Goal: Task Accomplishment & Management: Use online tool/utility

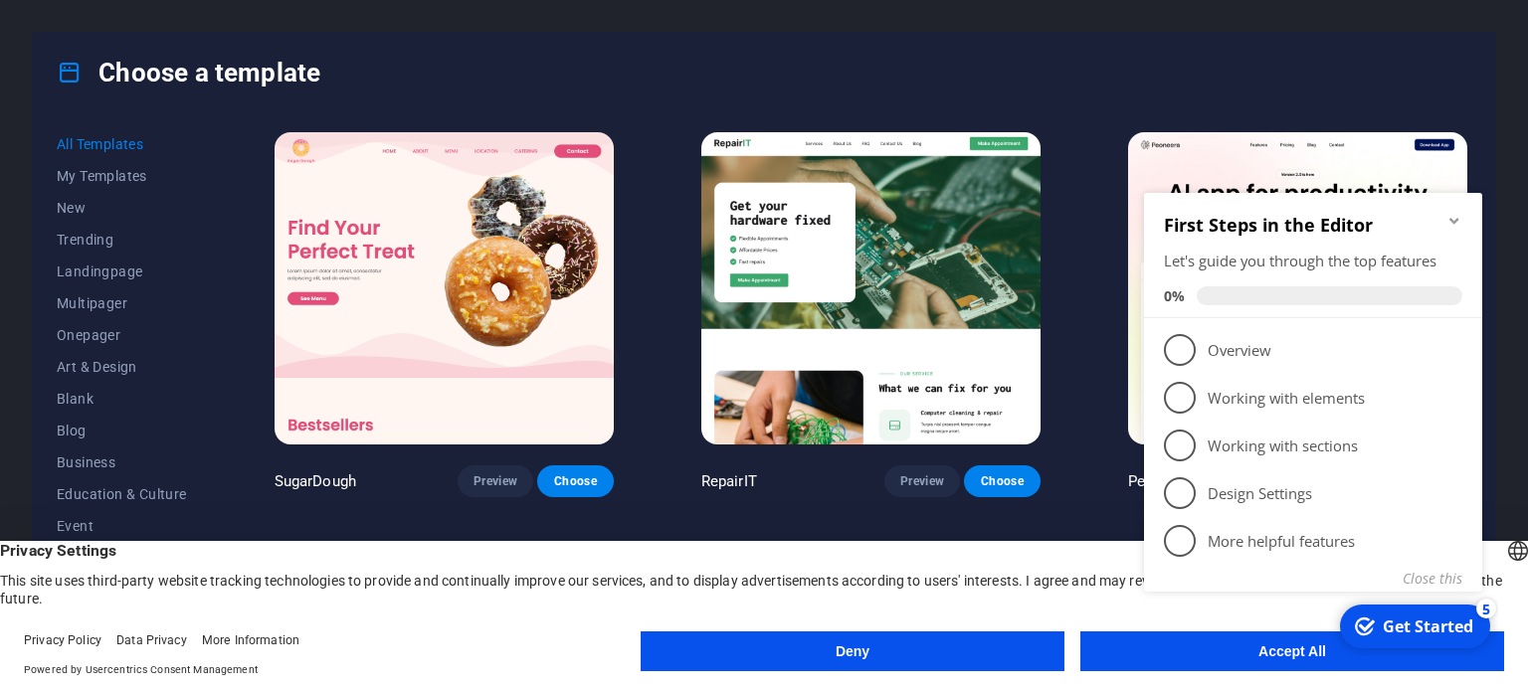
click at [1190, 649] on div "checkmark Get Started 5 First Steps in the Editor Let's guide you through the t…" at bounding box center [1317, 414] width 362 height 484
click at [1451, 213] on icon "Minimize checklist" at bounding box center [1454, 221] width 16 height 16
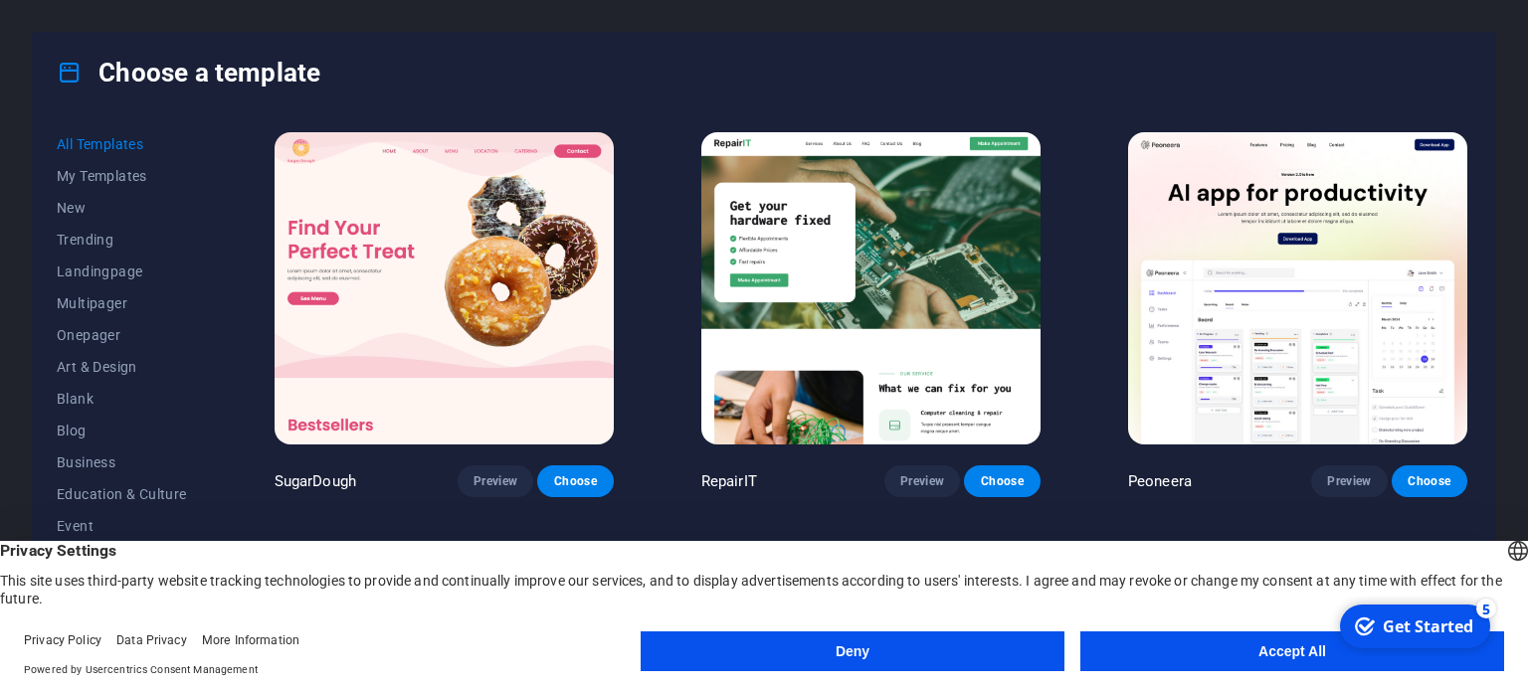
click at [1478, 656] on div "checkmark Get Started 5 First Steps in the Editor Let's guide you through the t…" at bounding box center [1413, 627] width 169 height 60
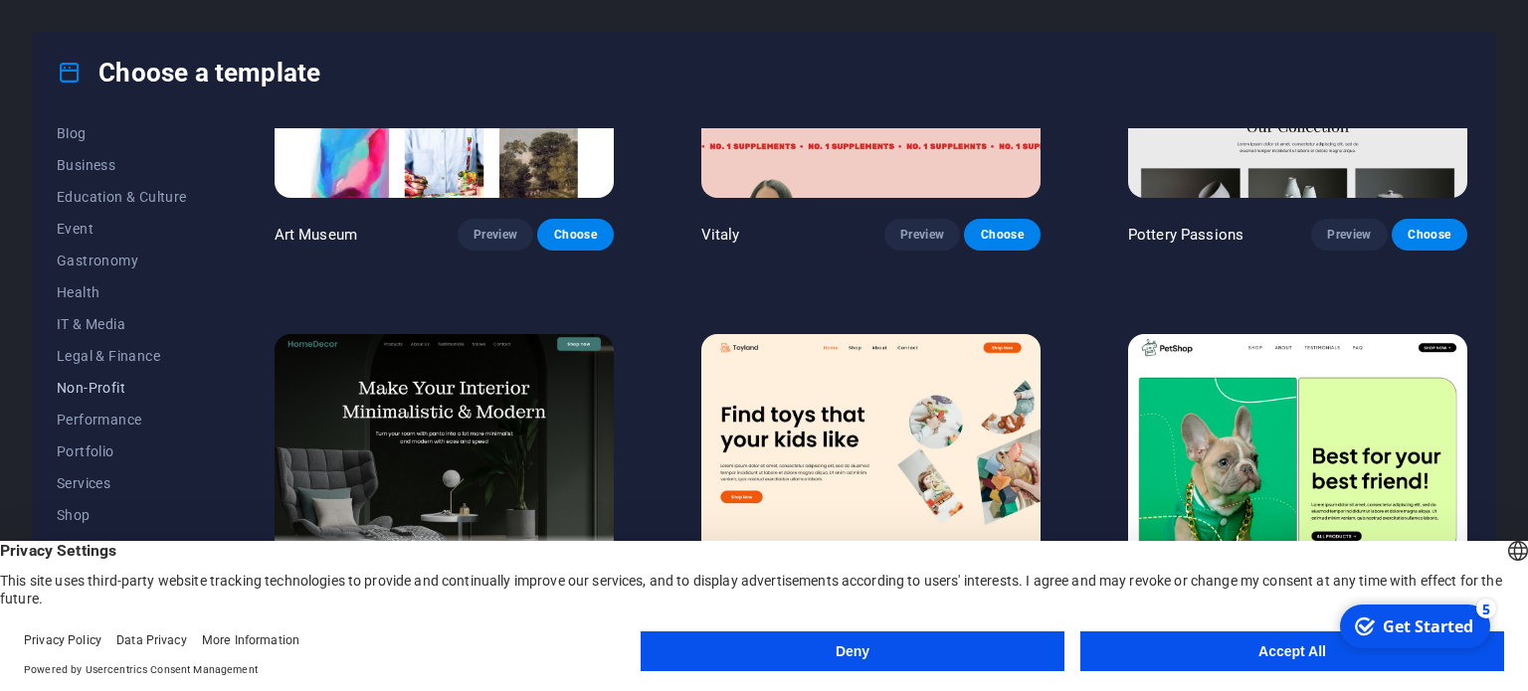
scroll to position [320, 0]
click at [1150, 654] on button "Accept All" at bounding box center [1292, 652] width 424 height 40
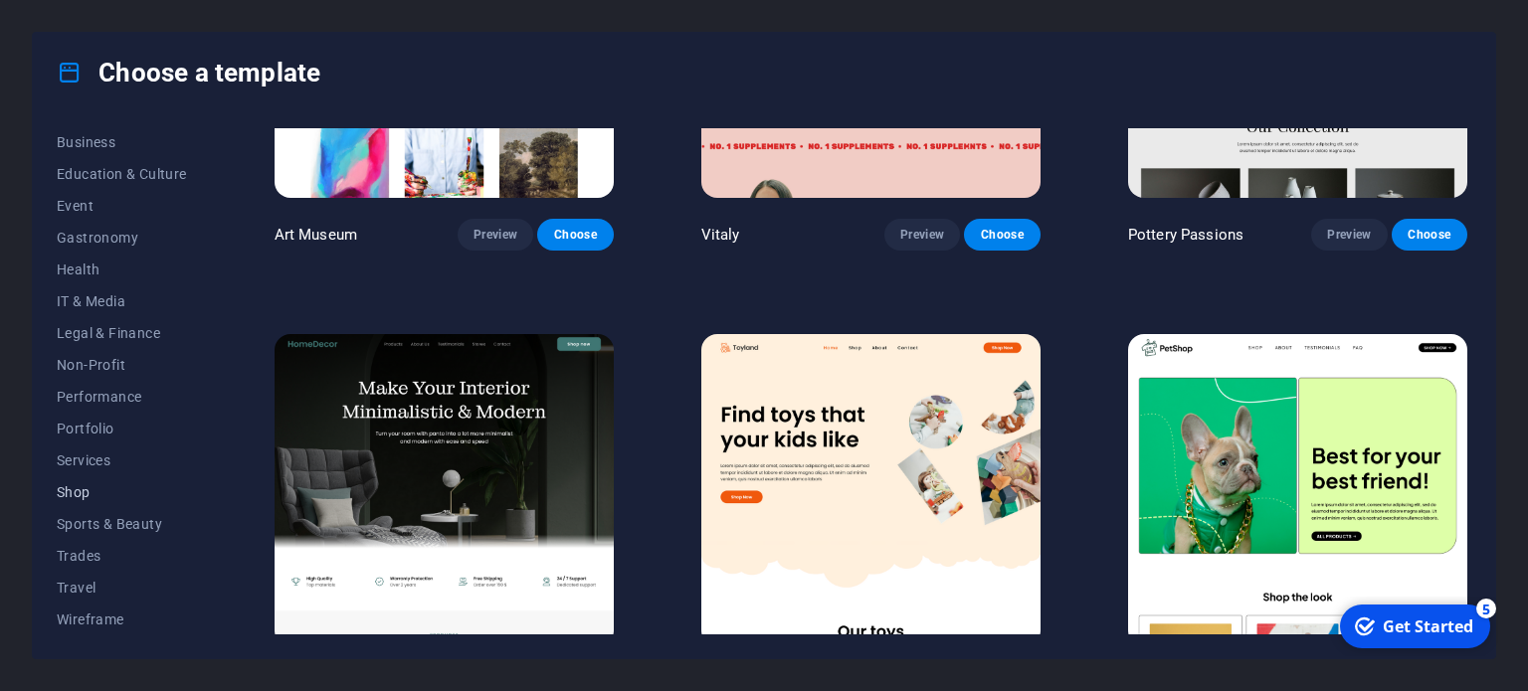
click at [69, 487] on span "Shop" at bounding box center [122, 492] width 130 height 16
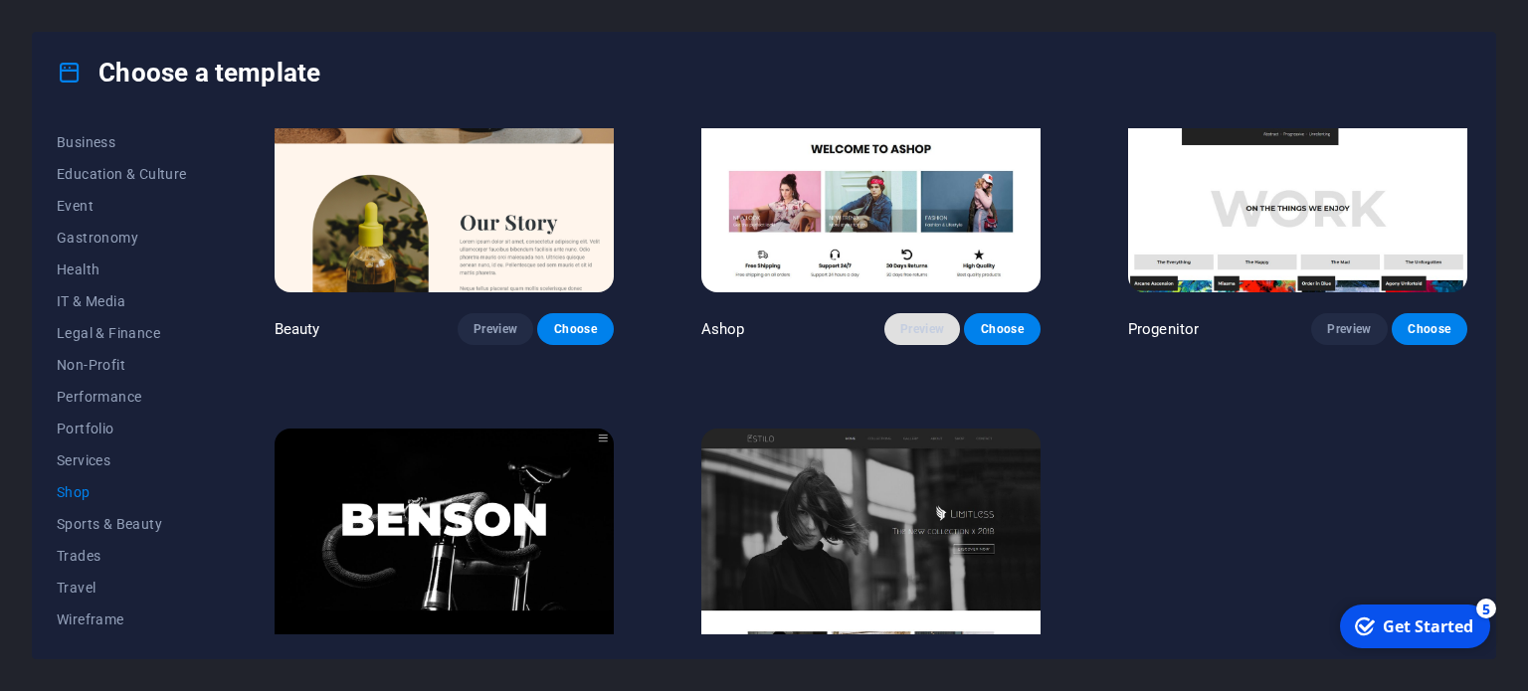
scroll to position [1044, 0]
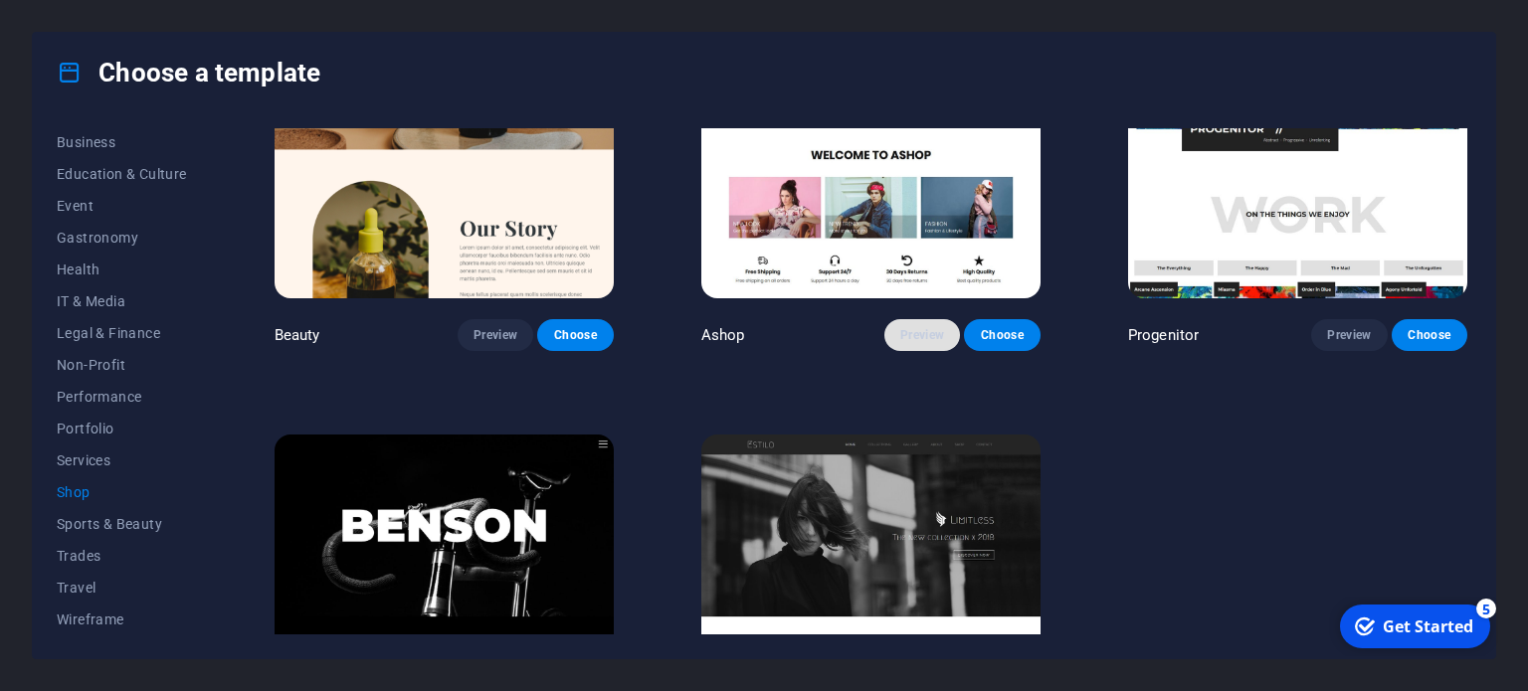
click at [908, 329] on span "Preview" at bounding box center [922, 335] width 44 height 16
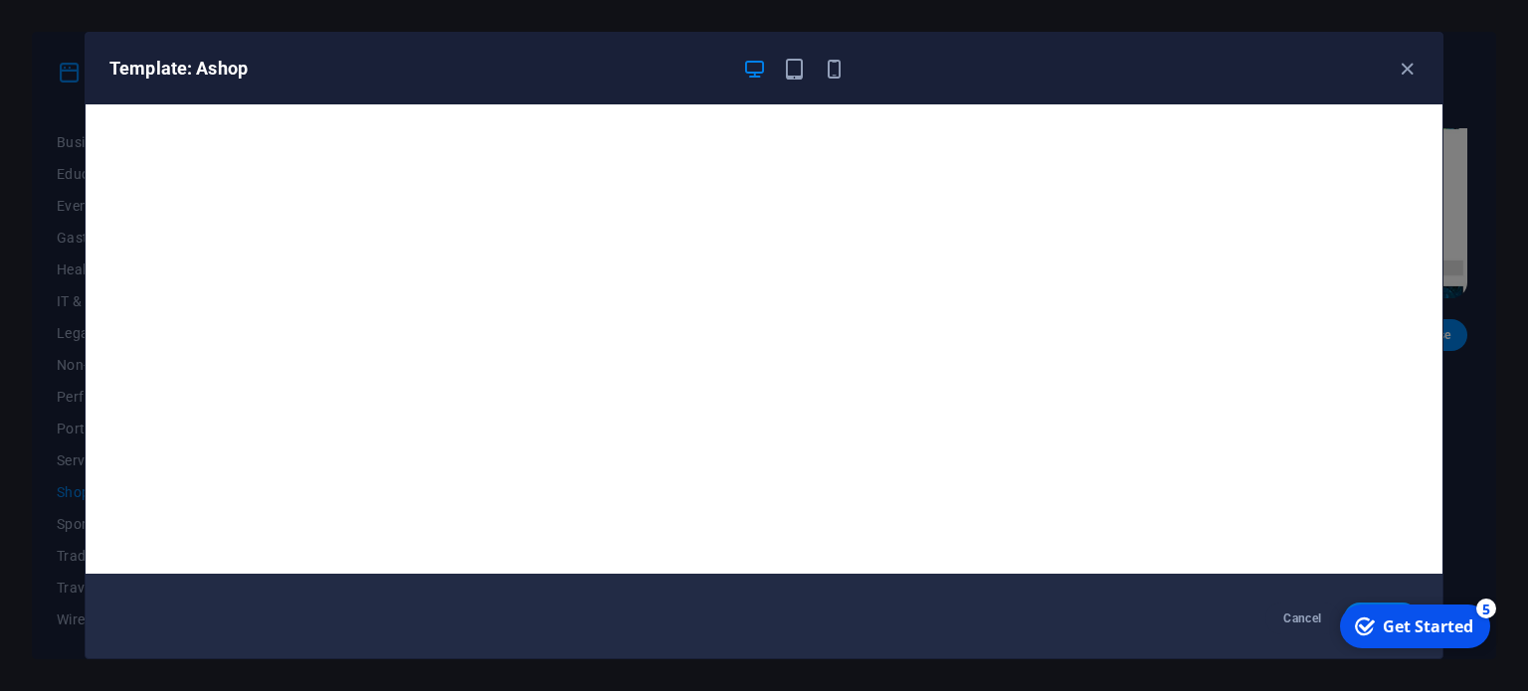
scroll to position [0, 0]
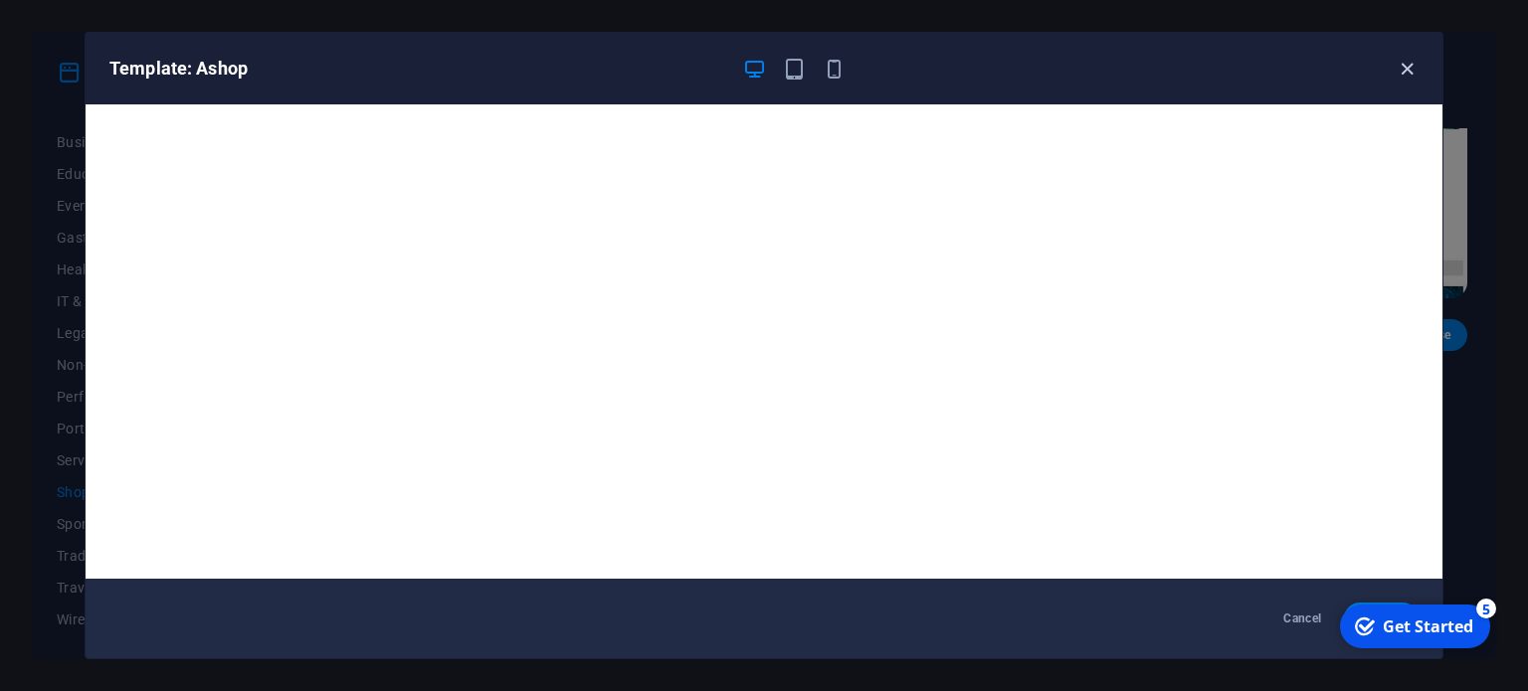
click at [1402, 70] on icon "button" at bounding box center [1406, 69] width 23 height 23
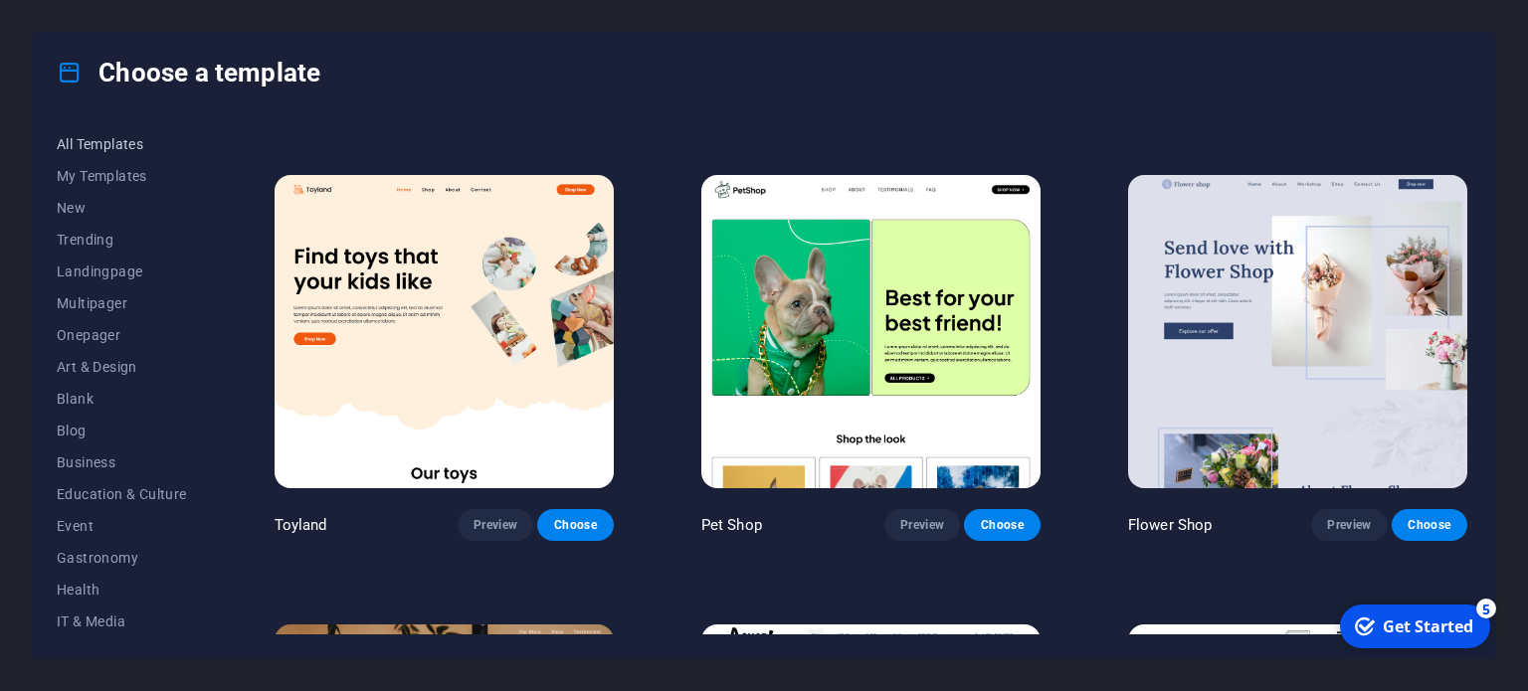
click at [110, 146] on span "All Templates" at bounding box center [122, 144] width 130 height 16
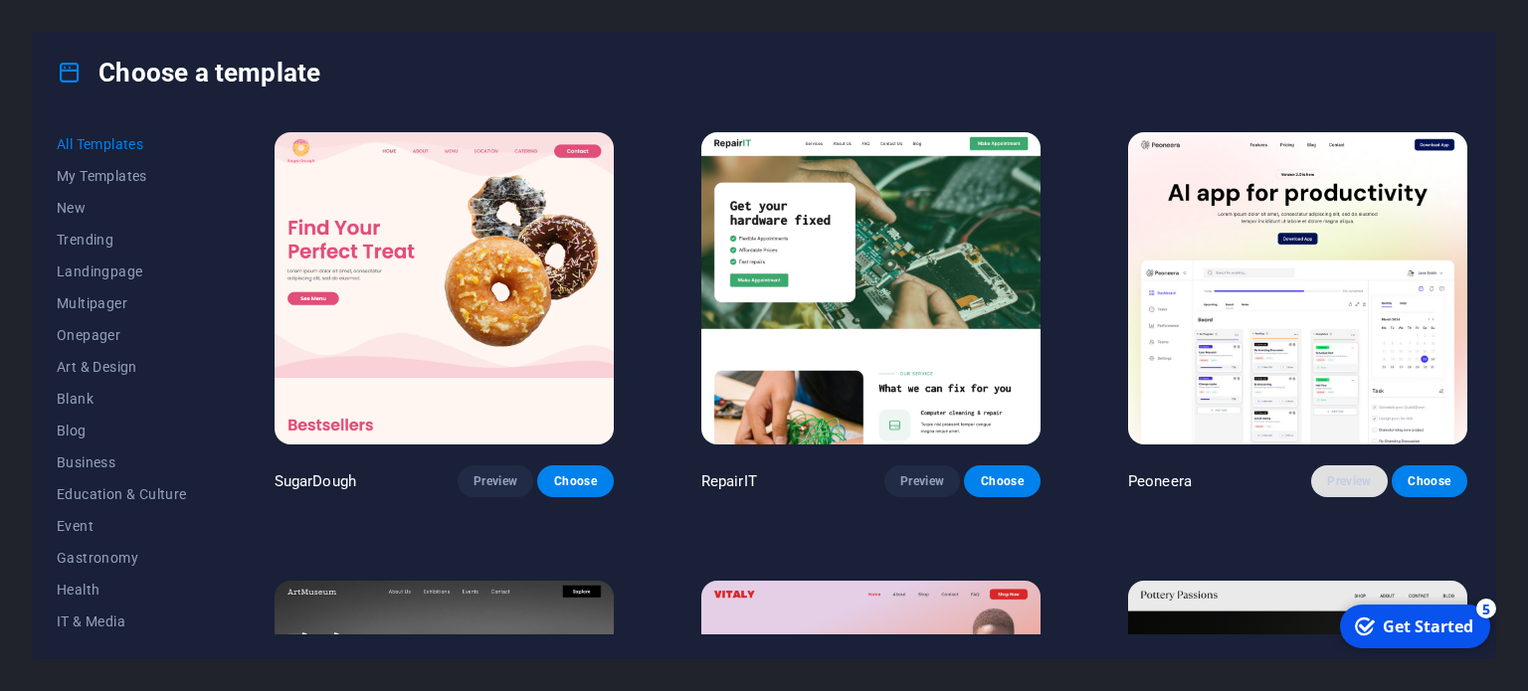
click at [1337, 488] on button "Preview" at bounding box center [1349, 481] width 76 height 32
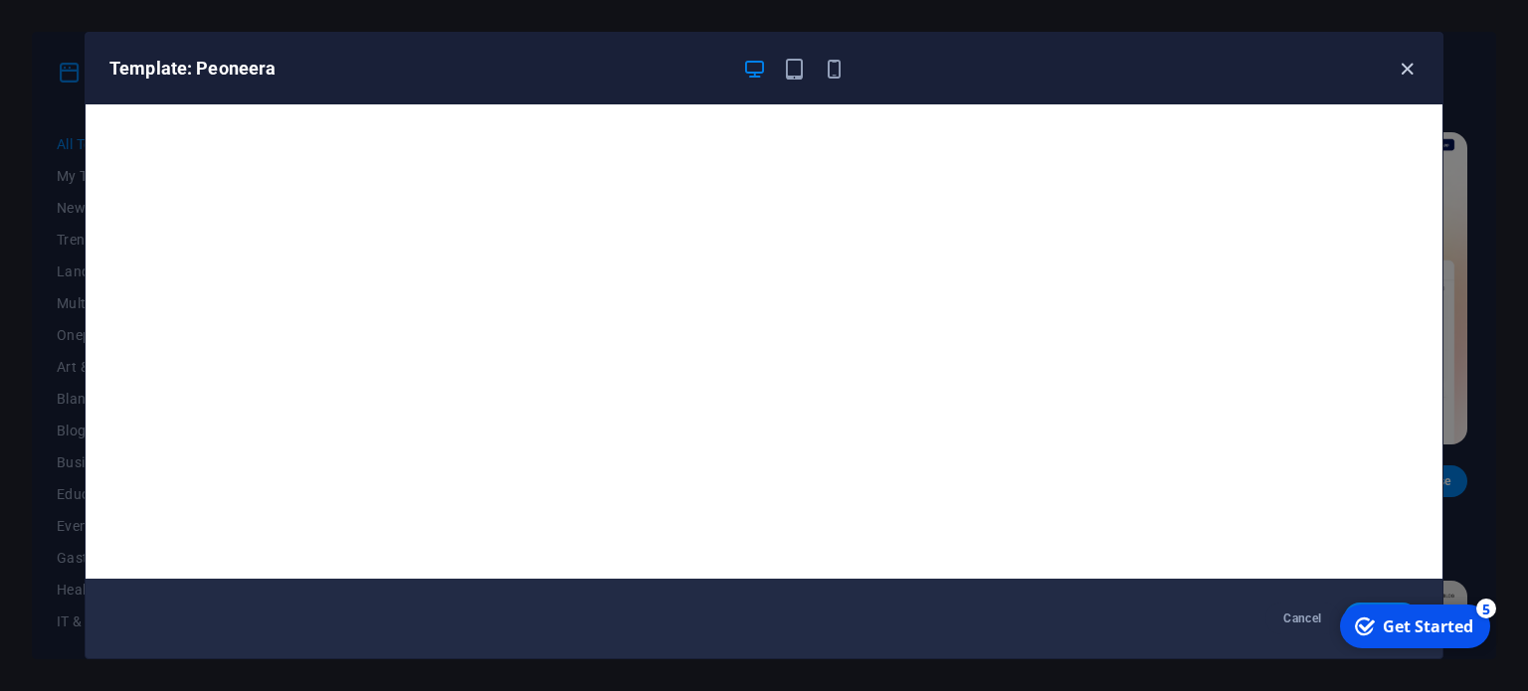
click at [1396, 65] on icon "button" at bounding box center [1406, 69] width 23 height 23
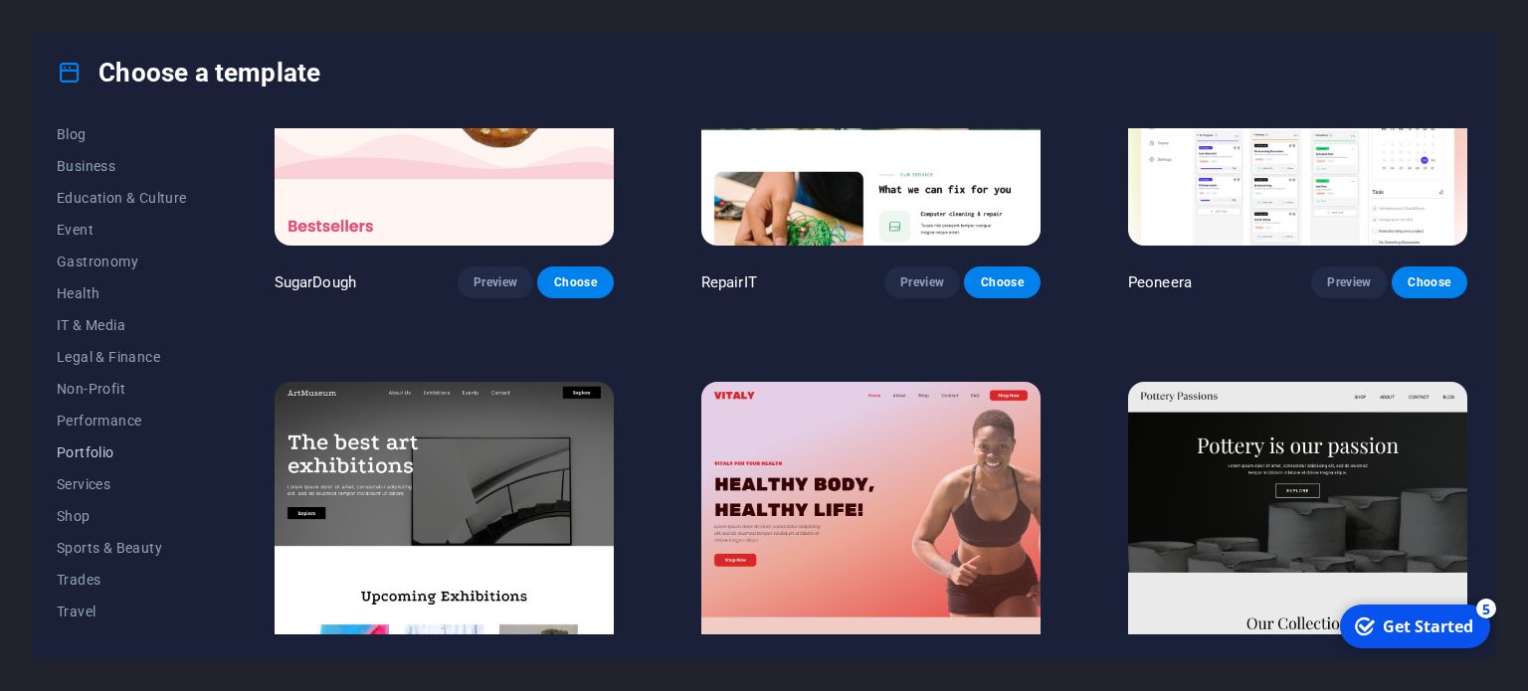
scroll to position [320, 0]
click at [83, 496] on span "Shop" at bounding box center [122, 492] width 130 height 16
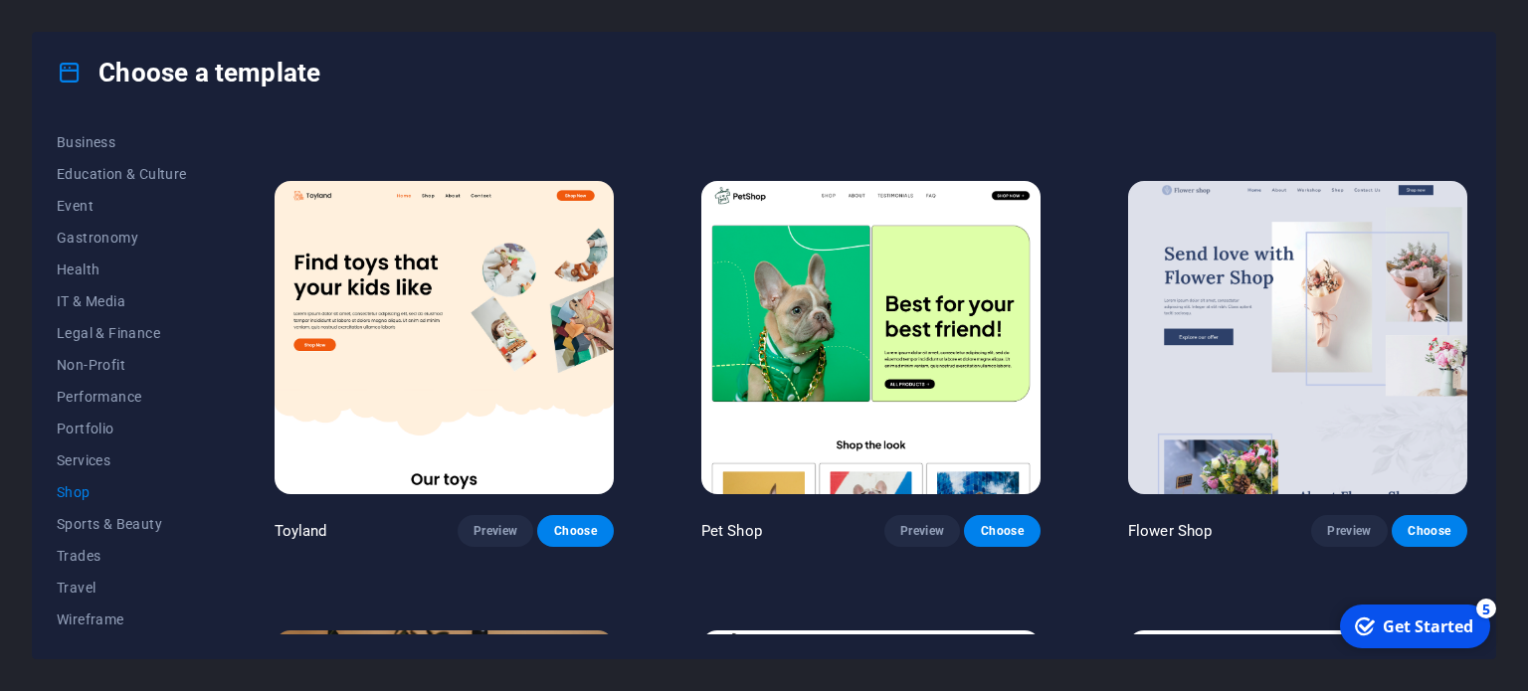
scroll to position [497, 0]
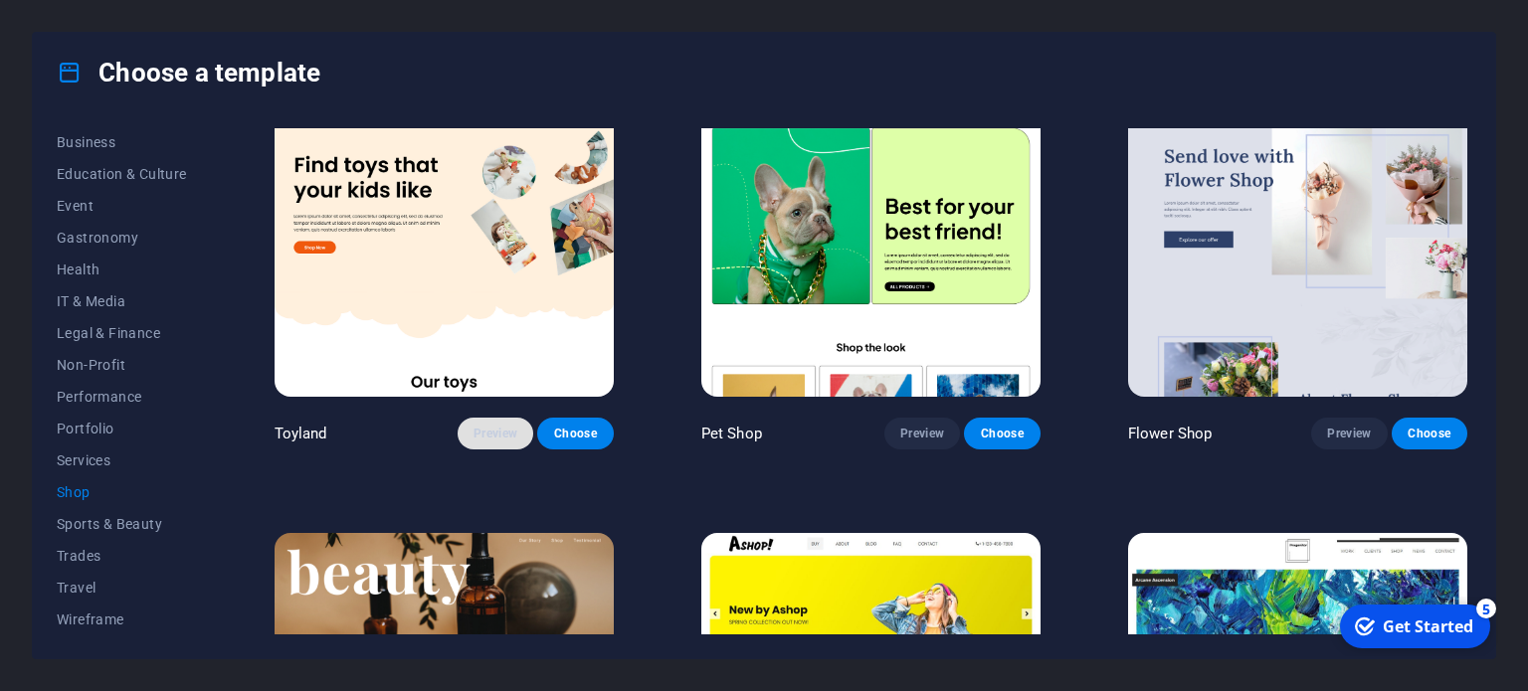
click at [485, 433] on span "Preview" at bounding box center [495, 434] width 44 height 16
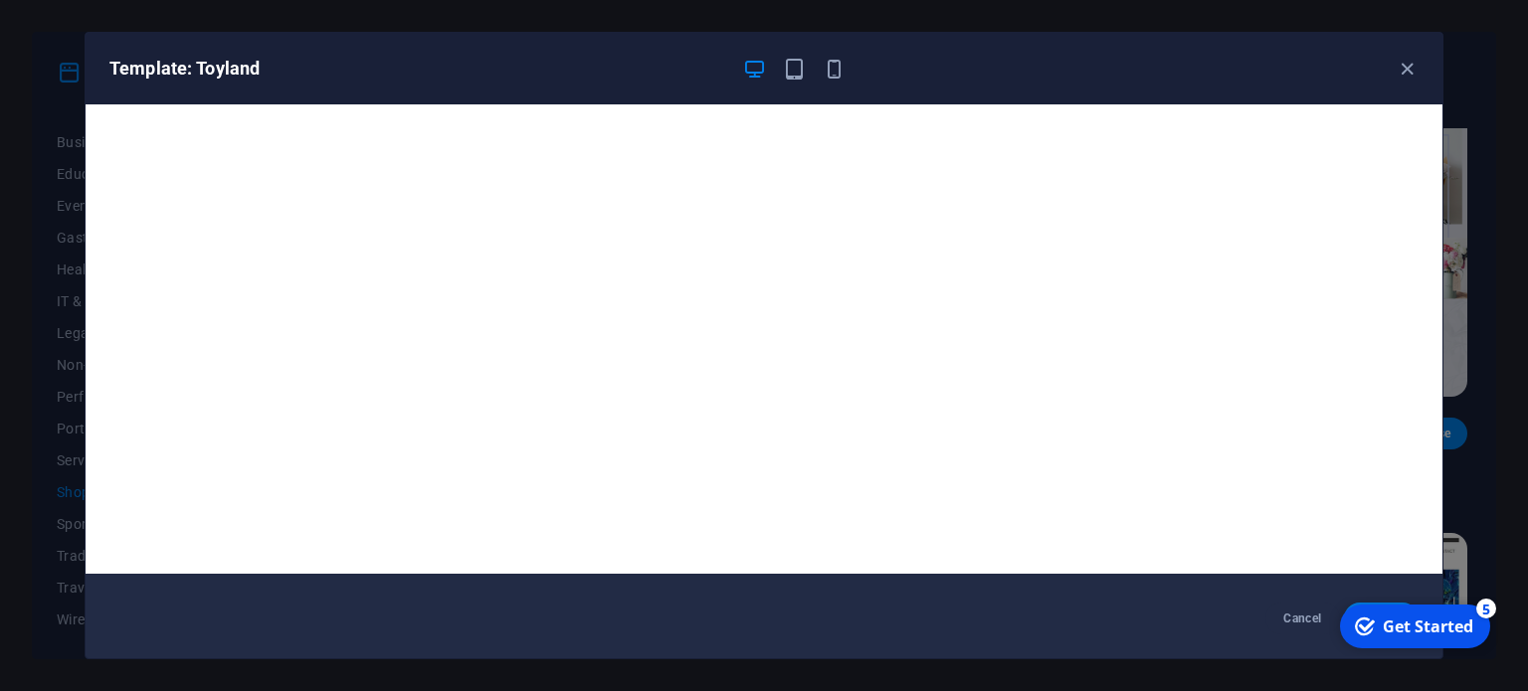
scroll to position [0, 0]
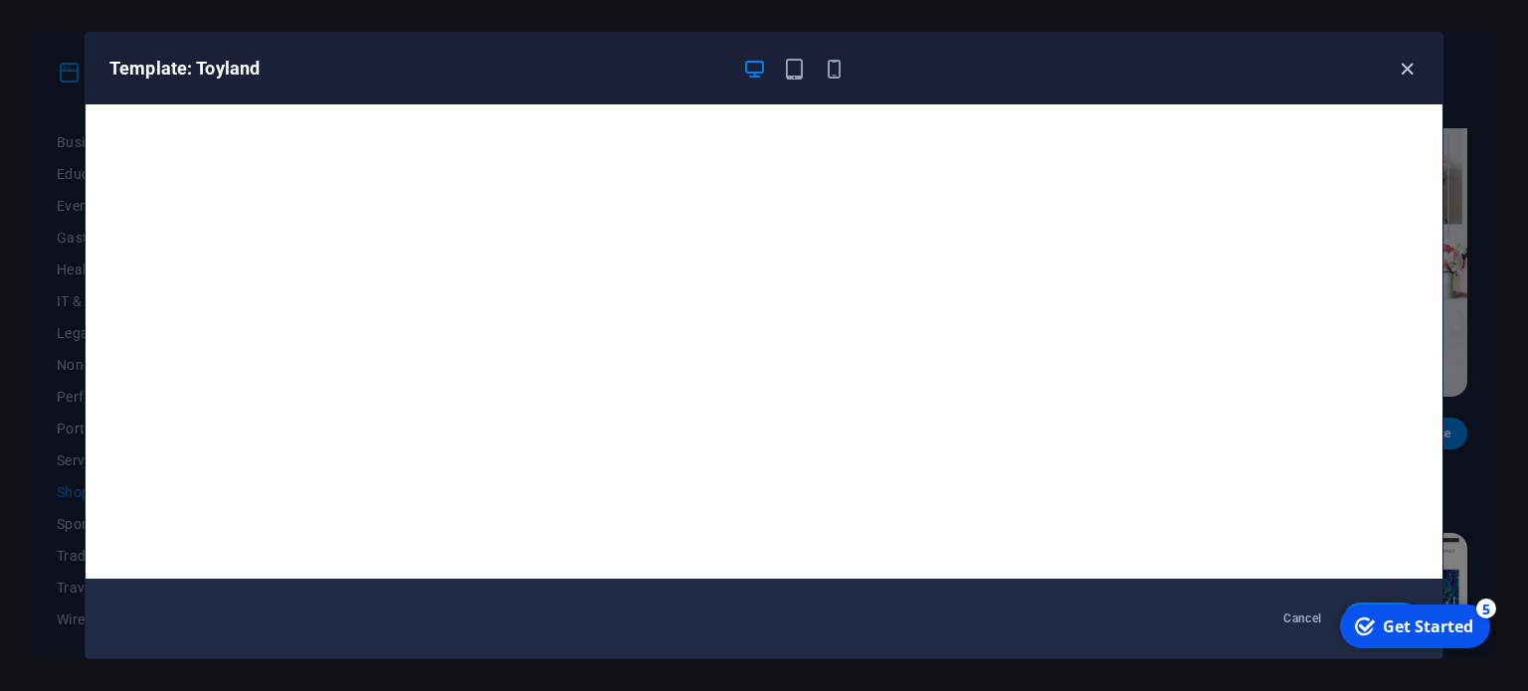
click at [1398, 64] on icon "button" at bounding box center [1406, 69] width 23 height 23
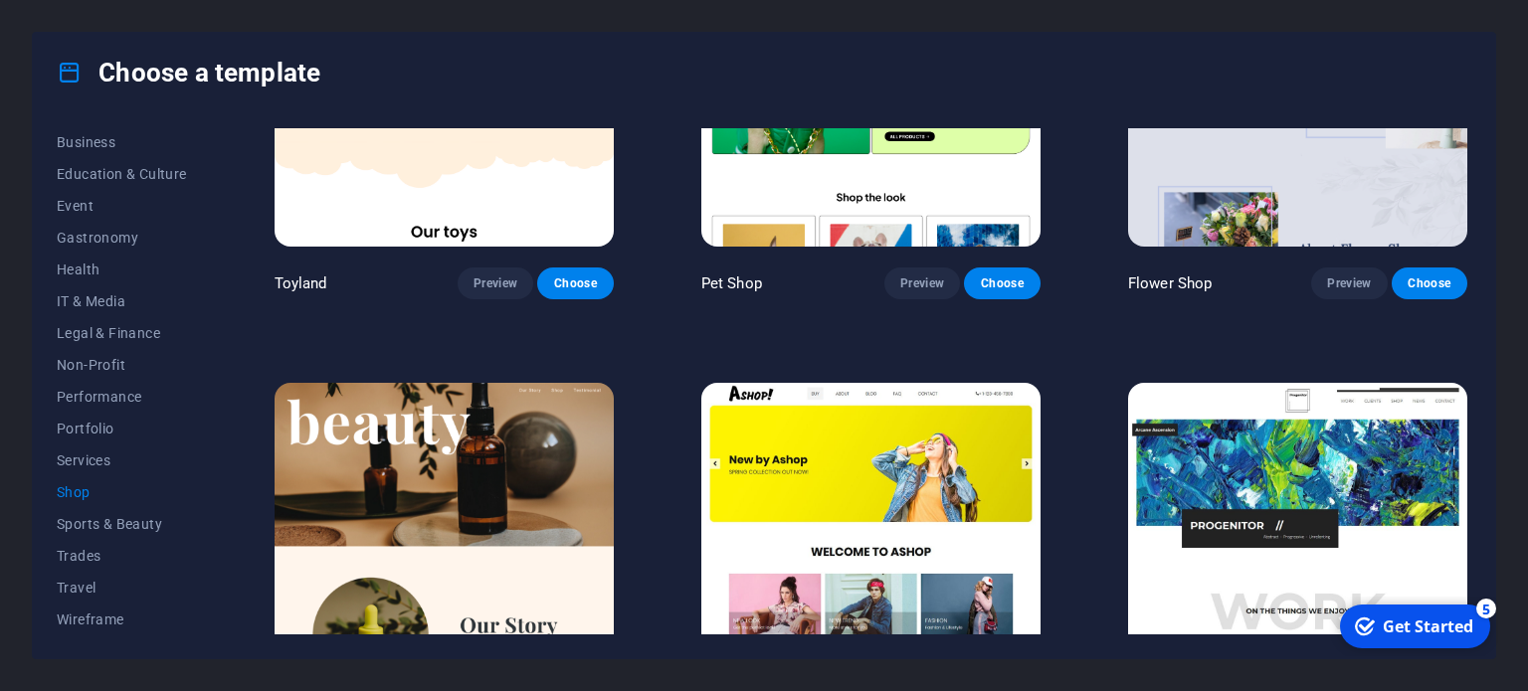
scroll to position [895, 0]
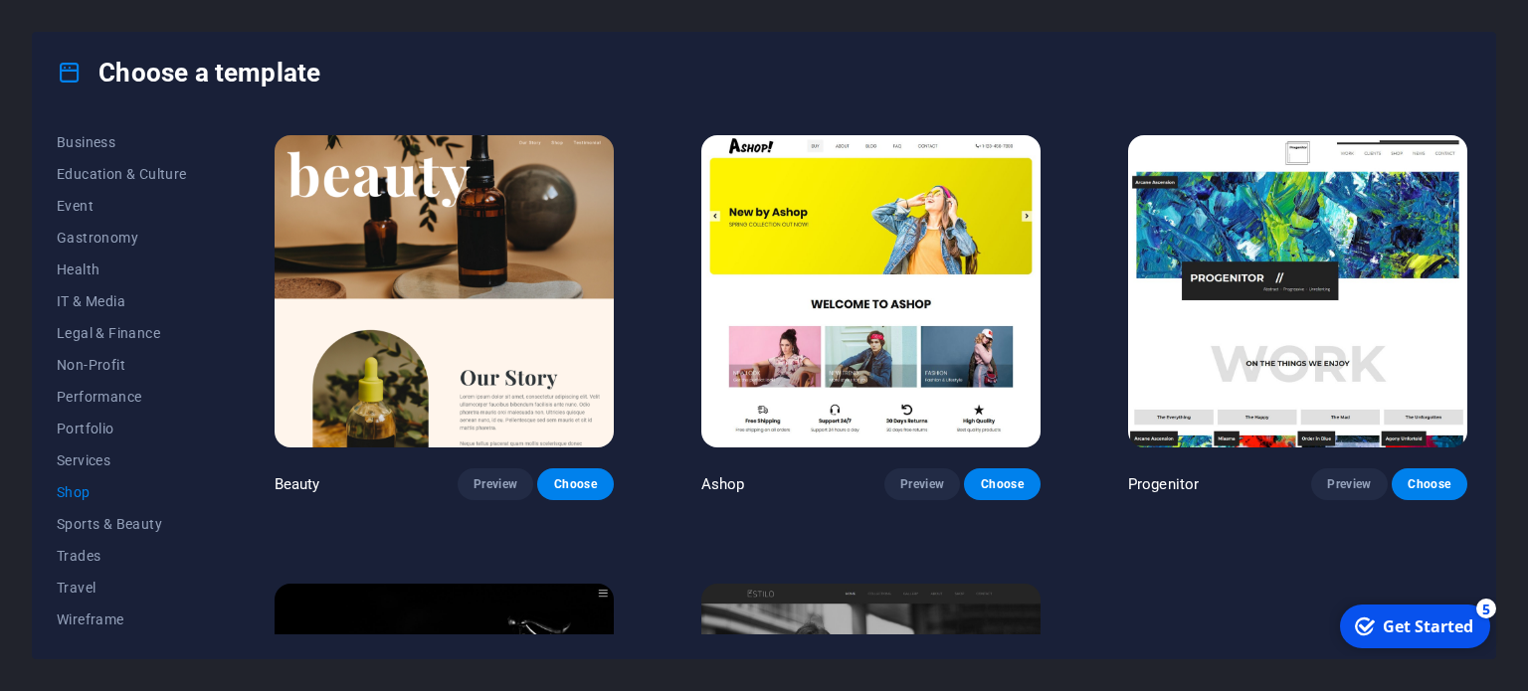
click at [886, 342] on img at bounding box center [870, 291] width 339 height 312
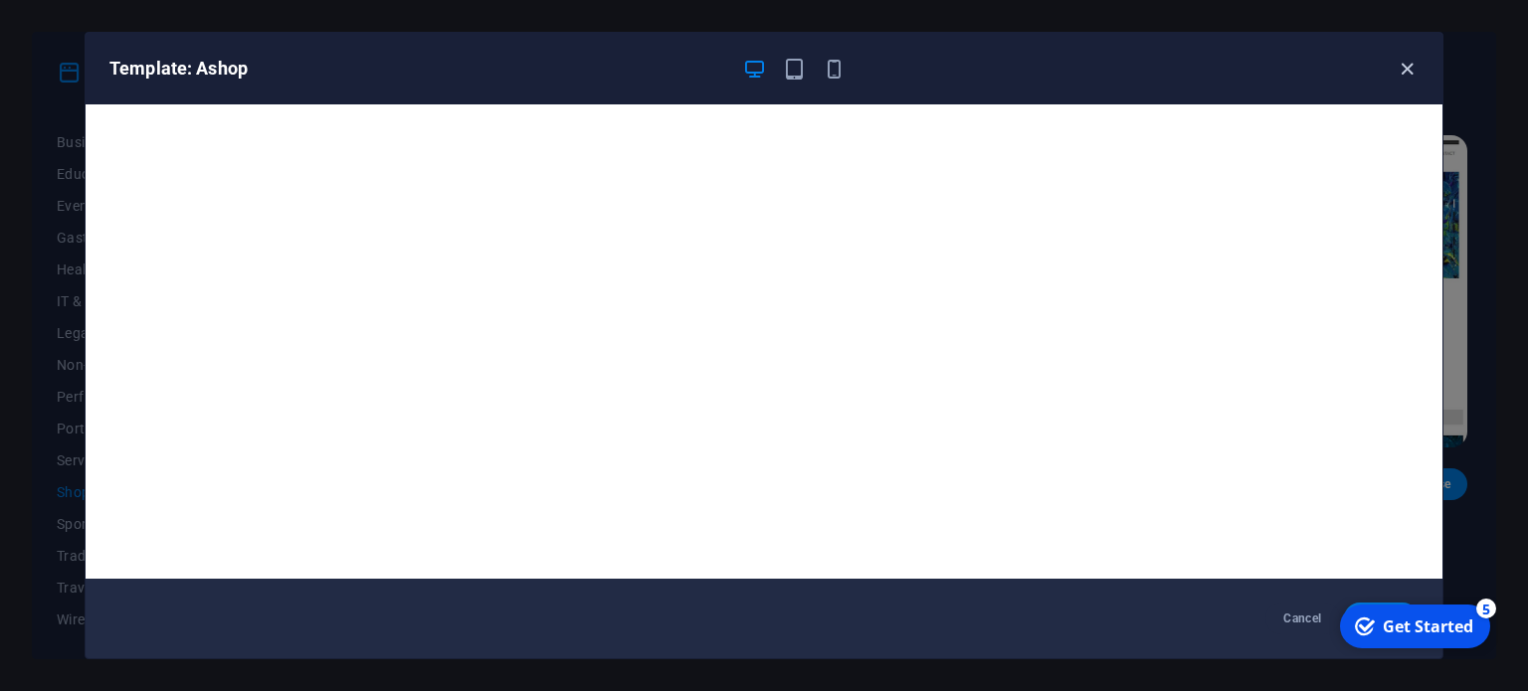
click at [1408, 58] on icon "button" at bounding box center [1406, 69] width 23 height 23
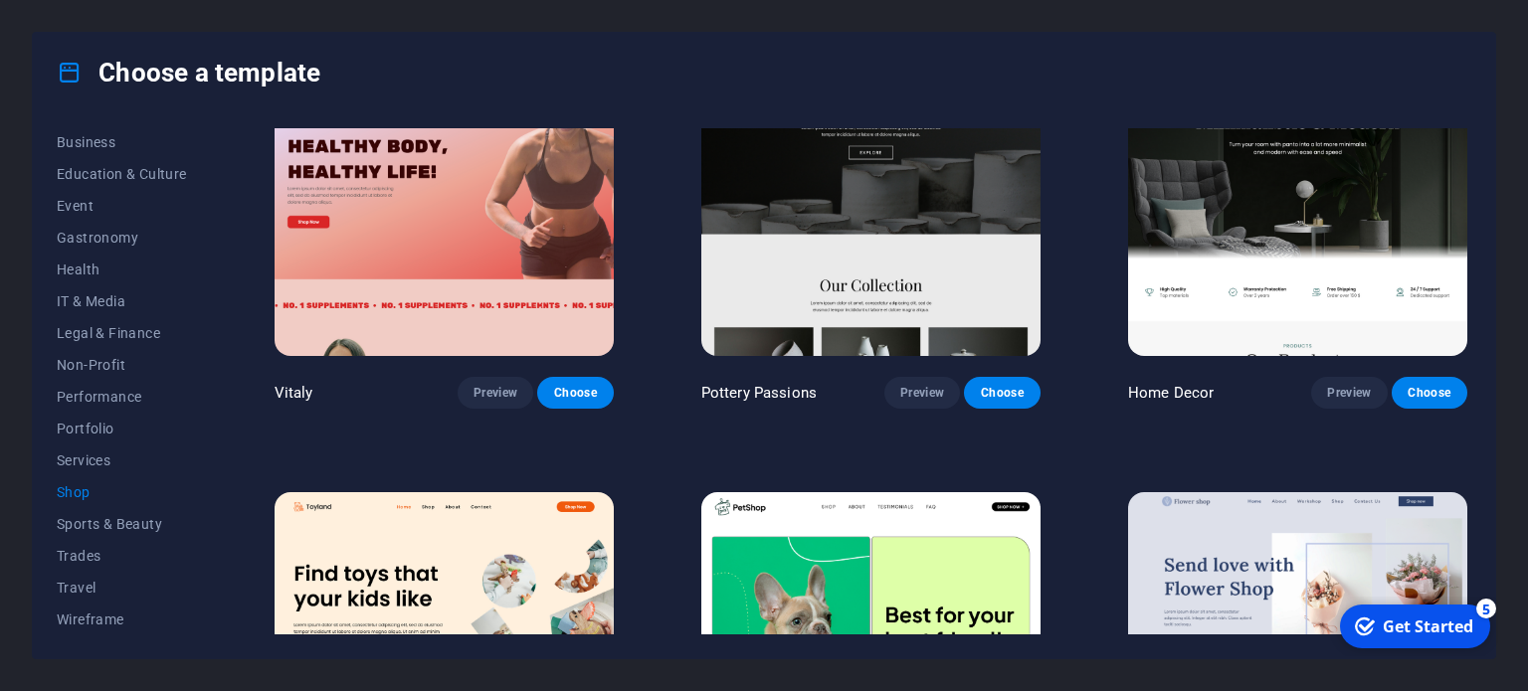
scroll to position [8, 0]
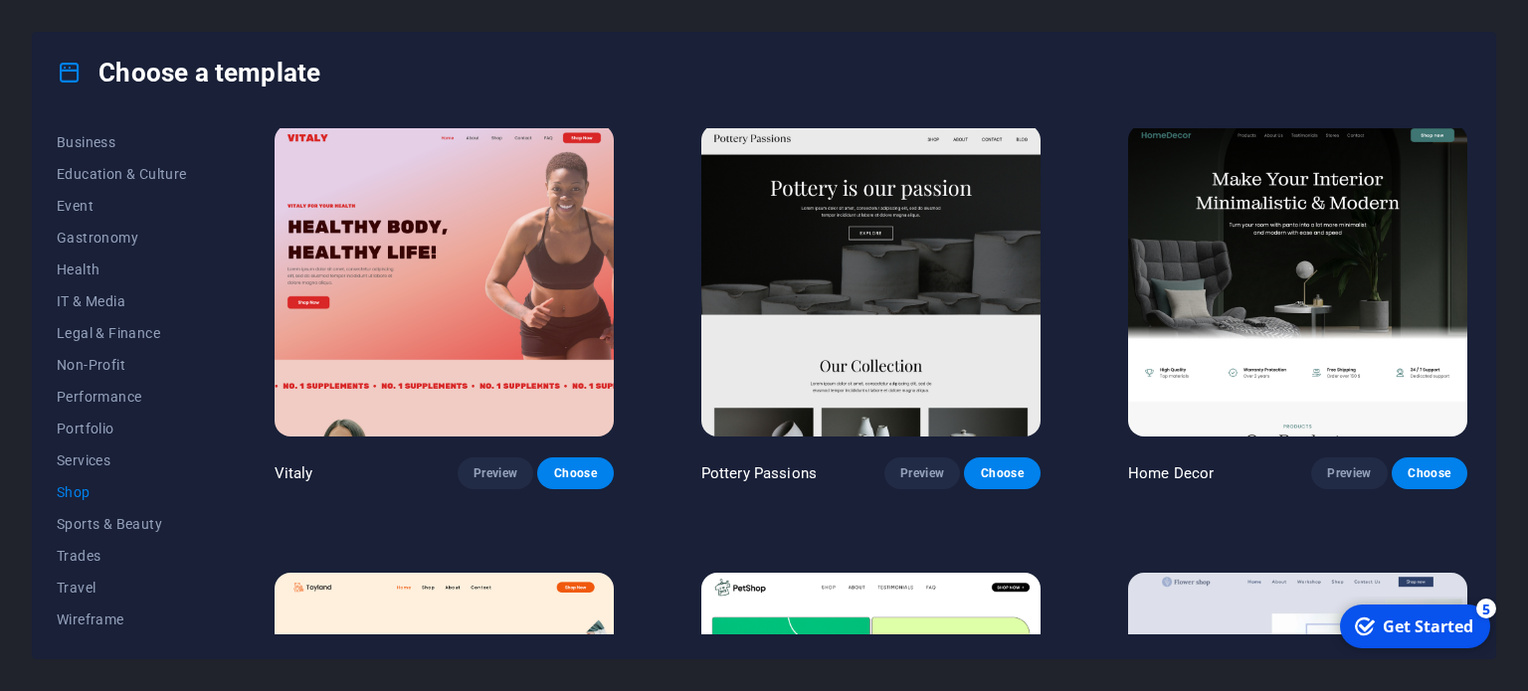
click at [545, 343] on img at bounding box center [444, 280] width 339 height 312
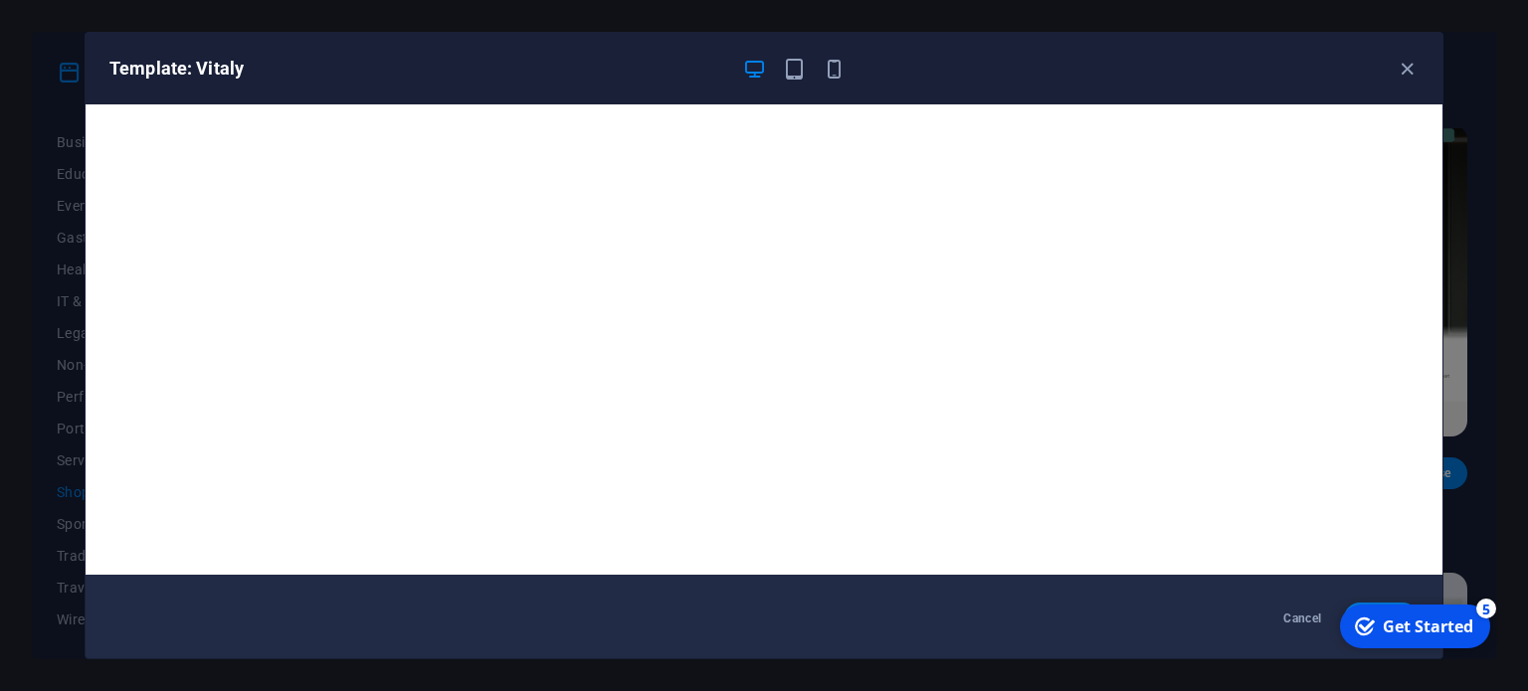
scroll to position [5, 0]
click at [1400, 59] on icon "button" at bounding box center [1406, 69] width 23 height 23
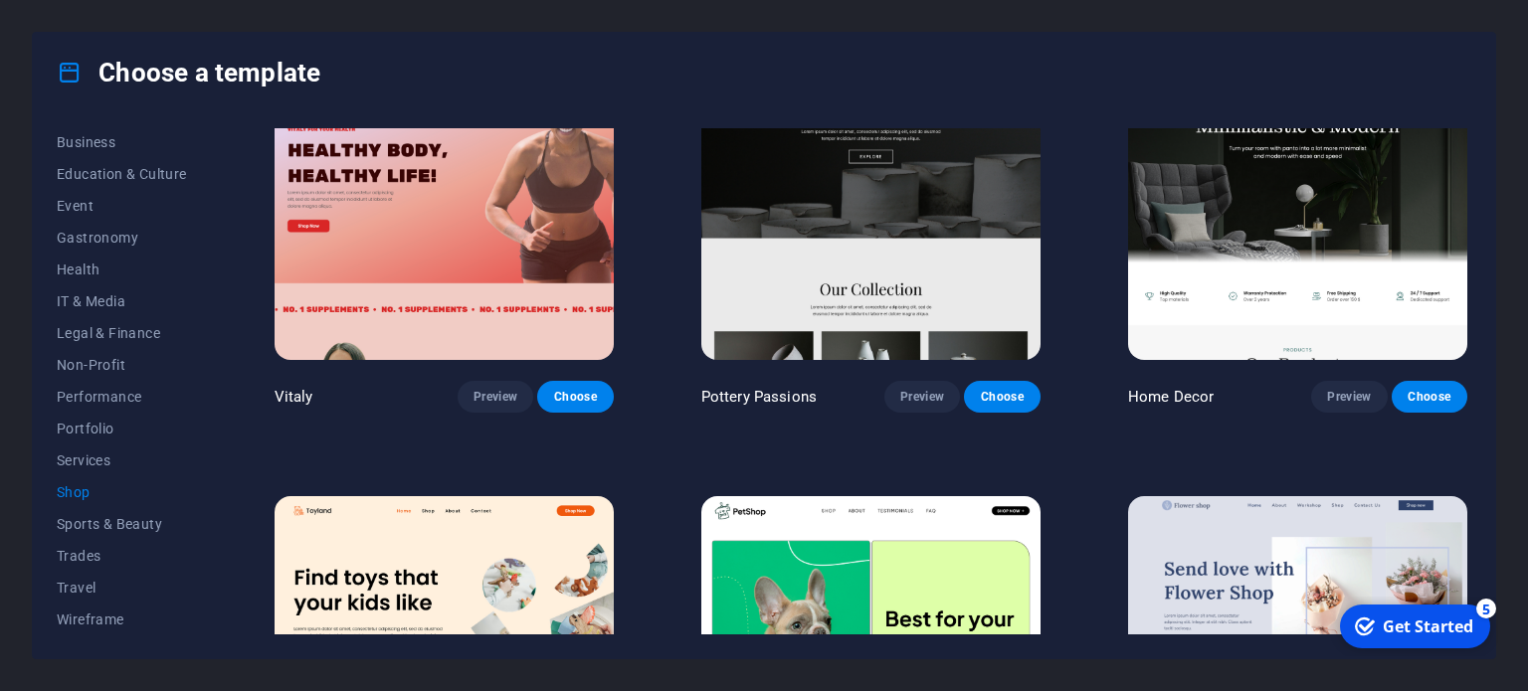
scroll to position [398, 0]
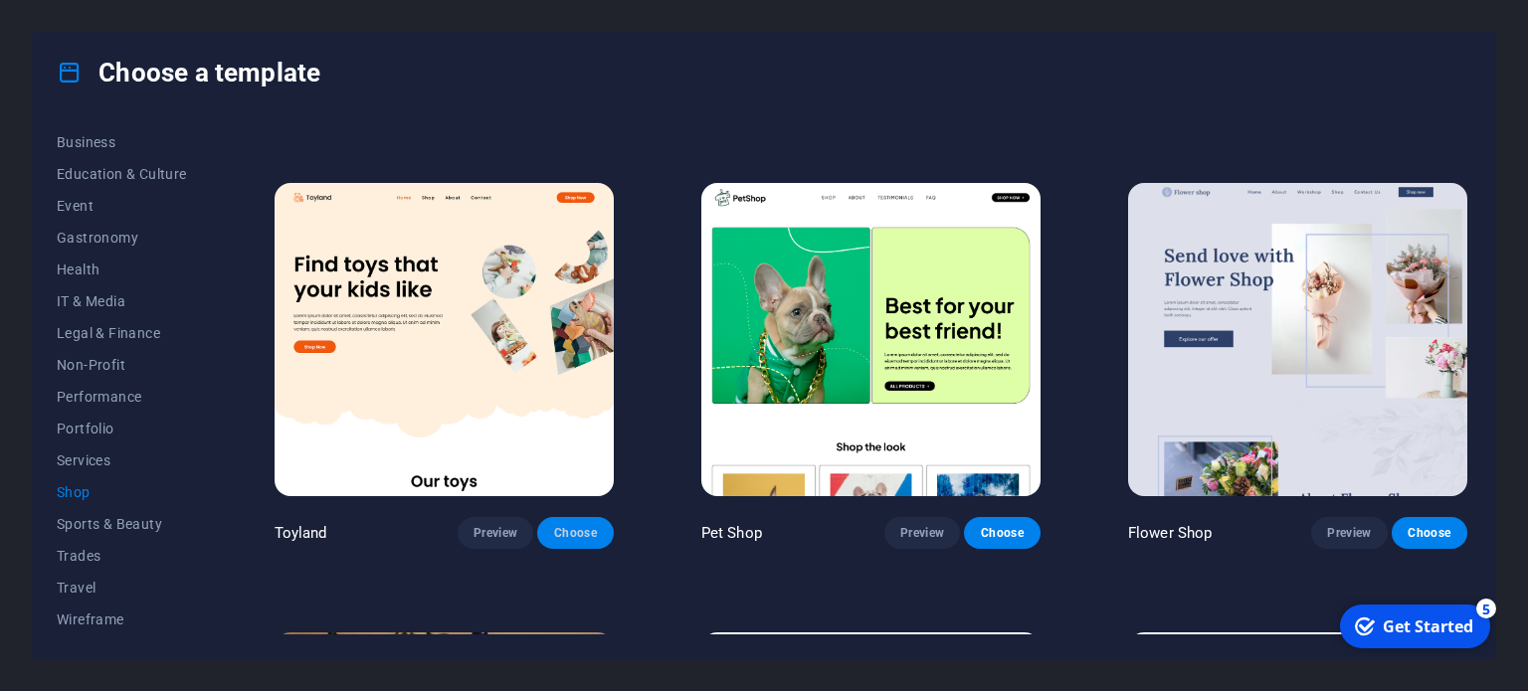
click at [560, 533] on span "Choose" at bounding box center [575, 533] width 44 height 16
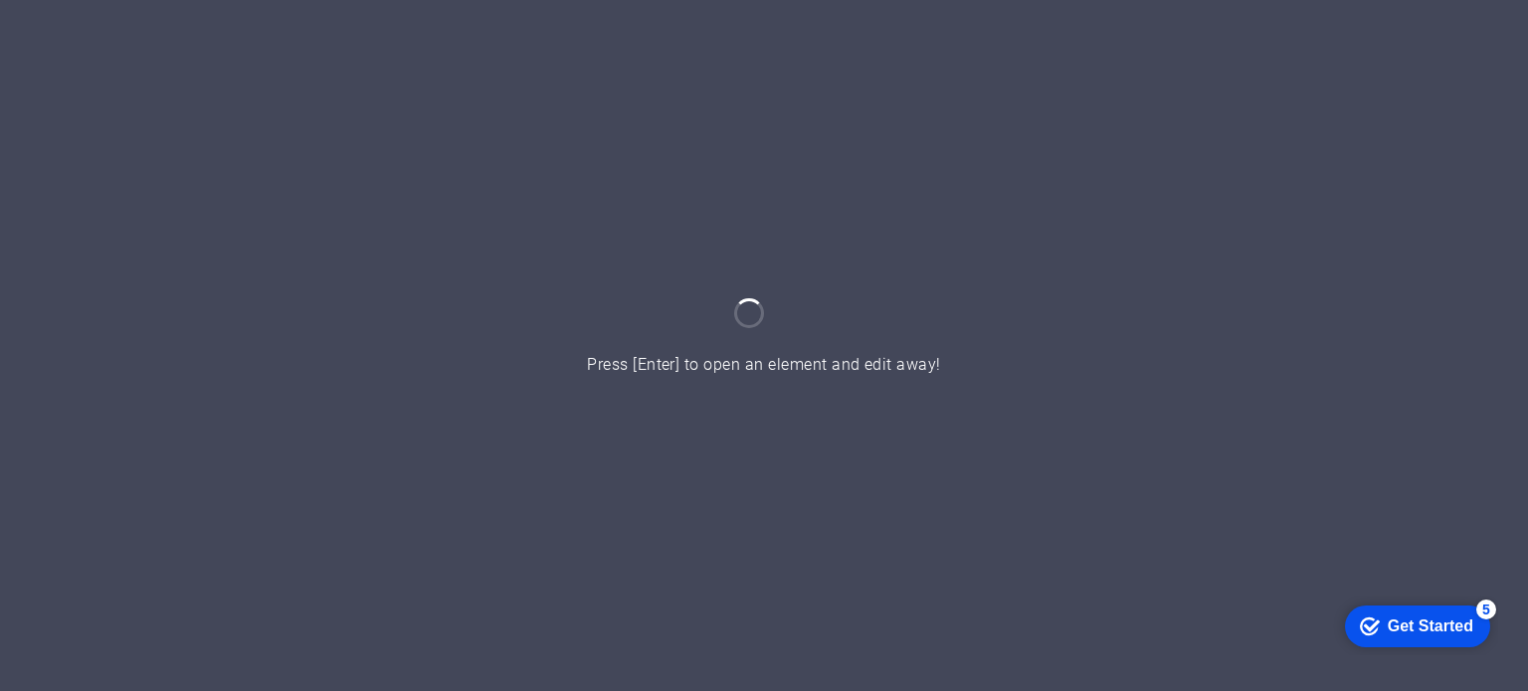
drag, startPoint x: 1391, startPoint y: 630, endPoint x: 1585, endPoint y: 927, distance: 355.0
click at [1392, 630] on div "Get Started" at bounding box center [1430, 626] width 86 height 18
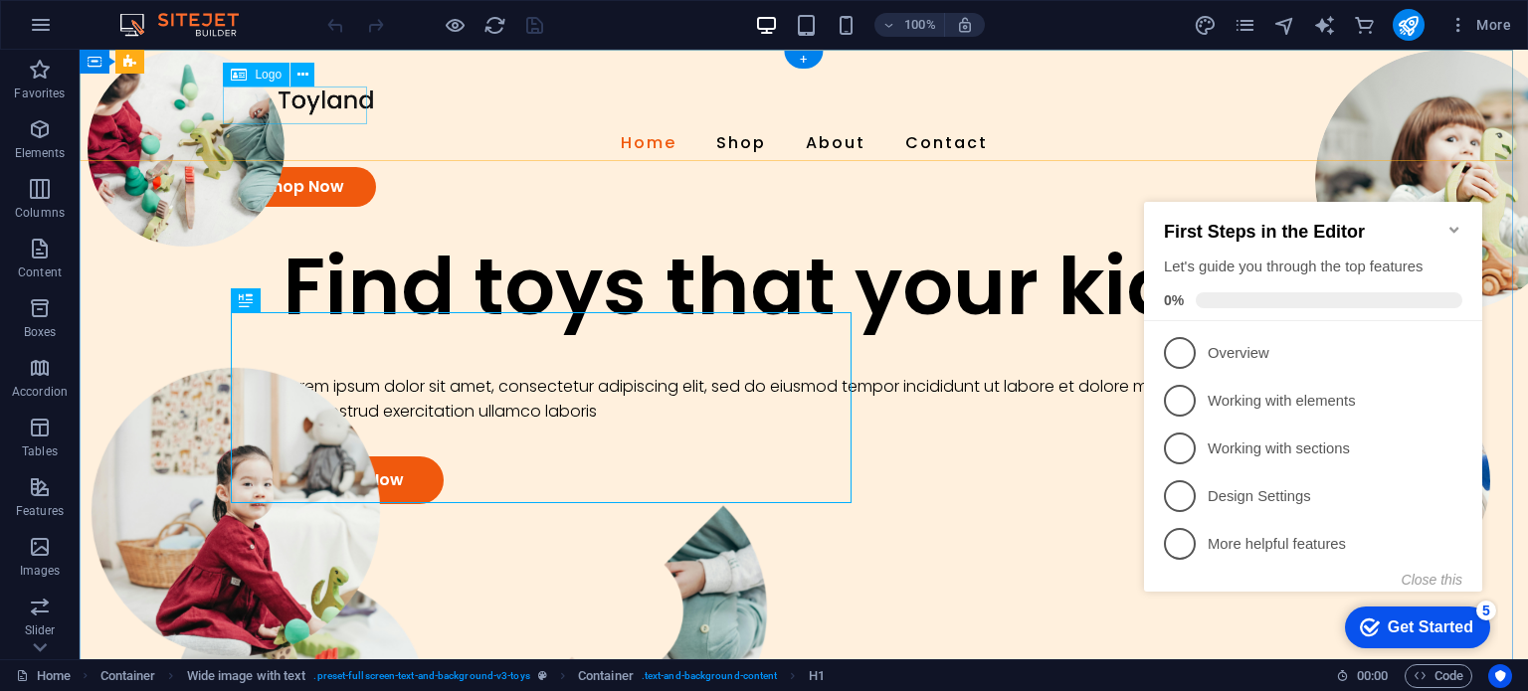
click at [322, 97] on div at bounding box center [804, 101] width 1146 height 38
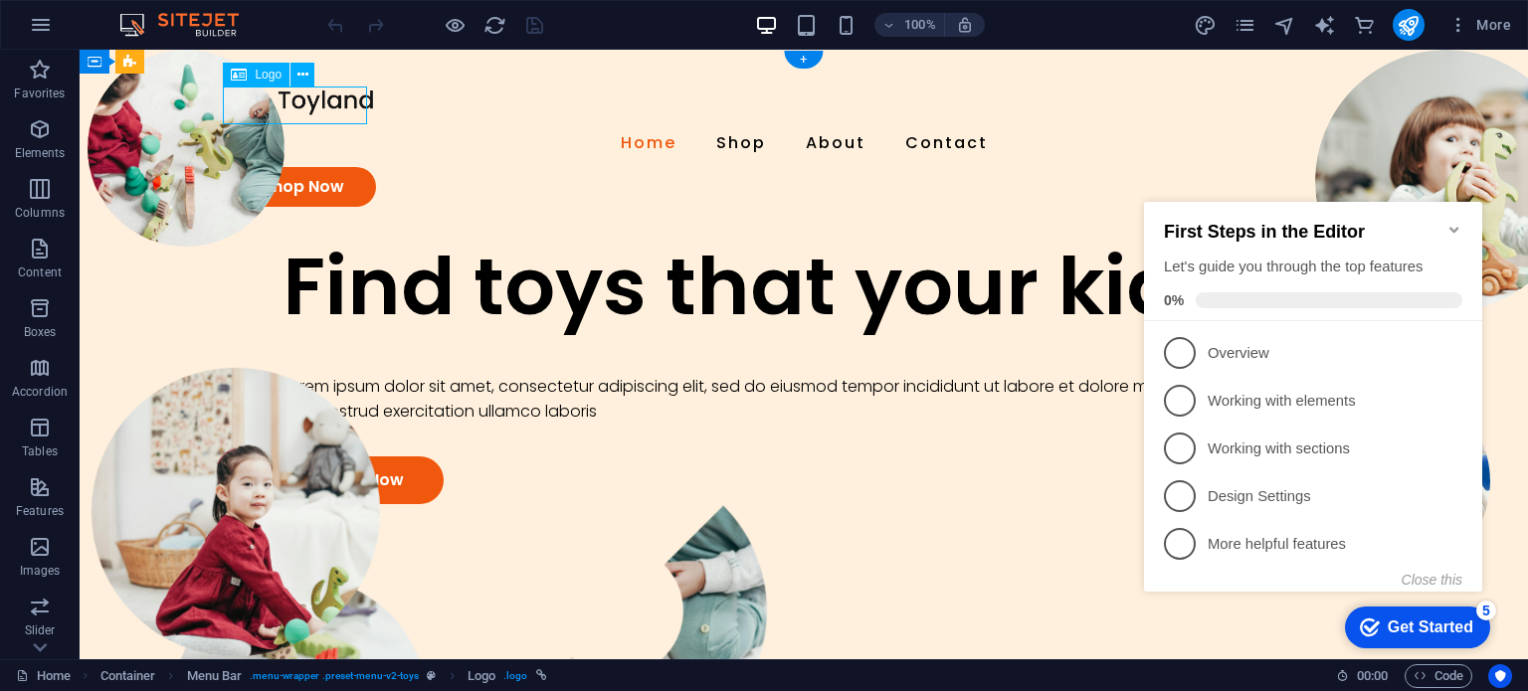
click at [322, 97] on div at bounding box center [804, 101] width 1146 height 38
select select "px"
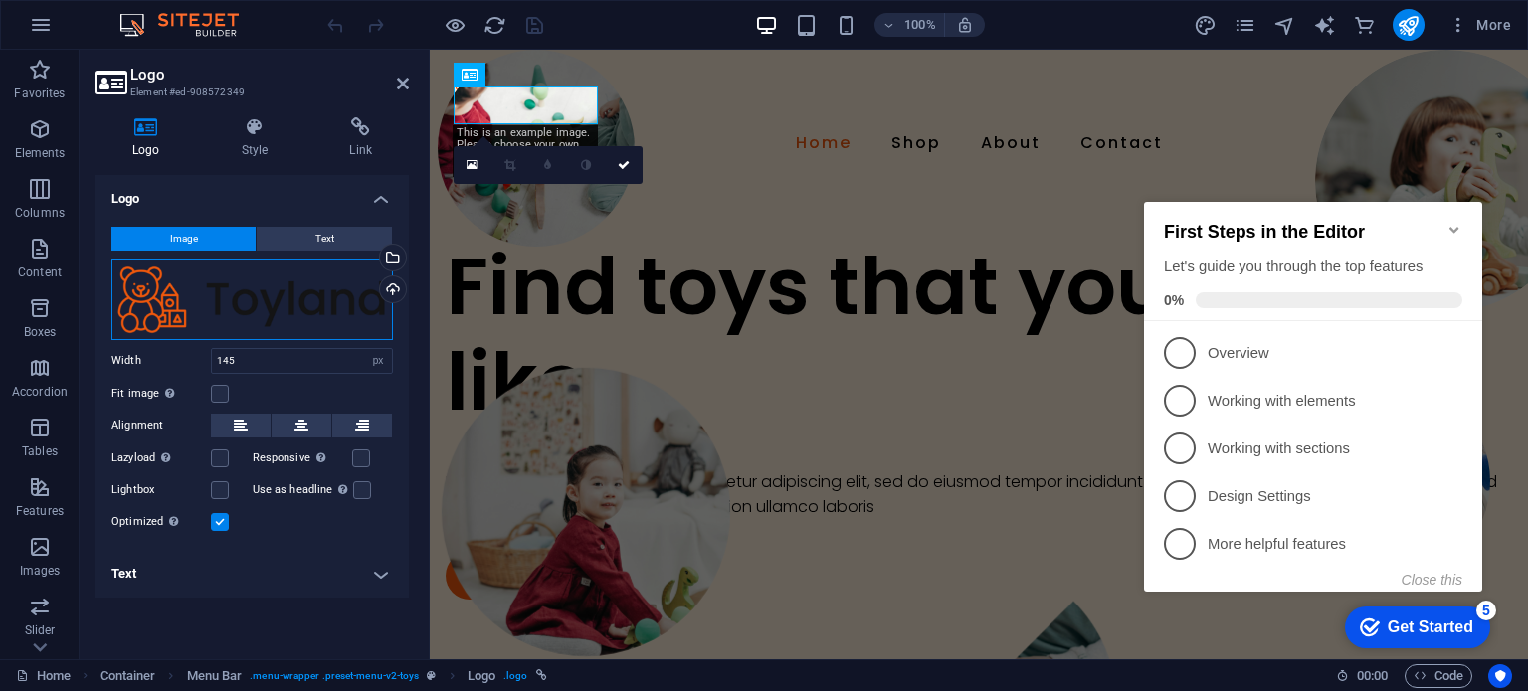
click at [290, 306] on div "Drag files here, click to choose files or select files from Files or our free s…" at bounding box center [251, 300] width 281 height 81
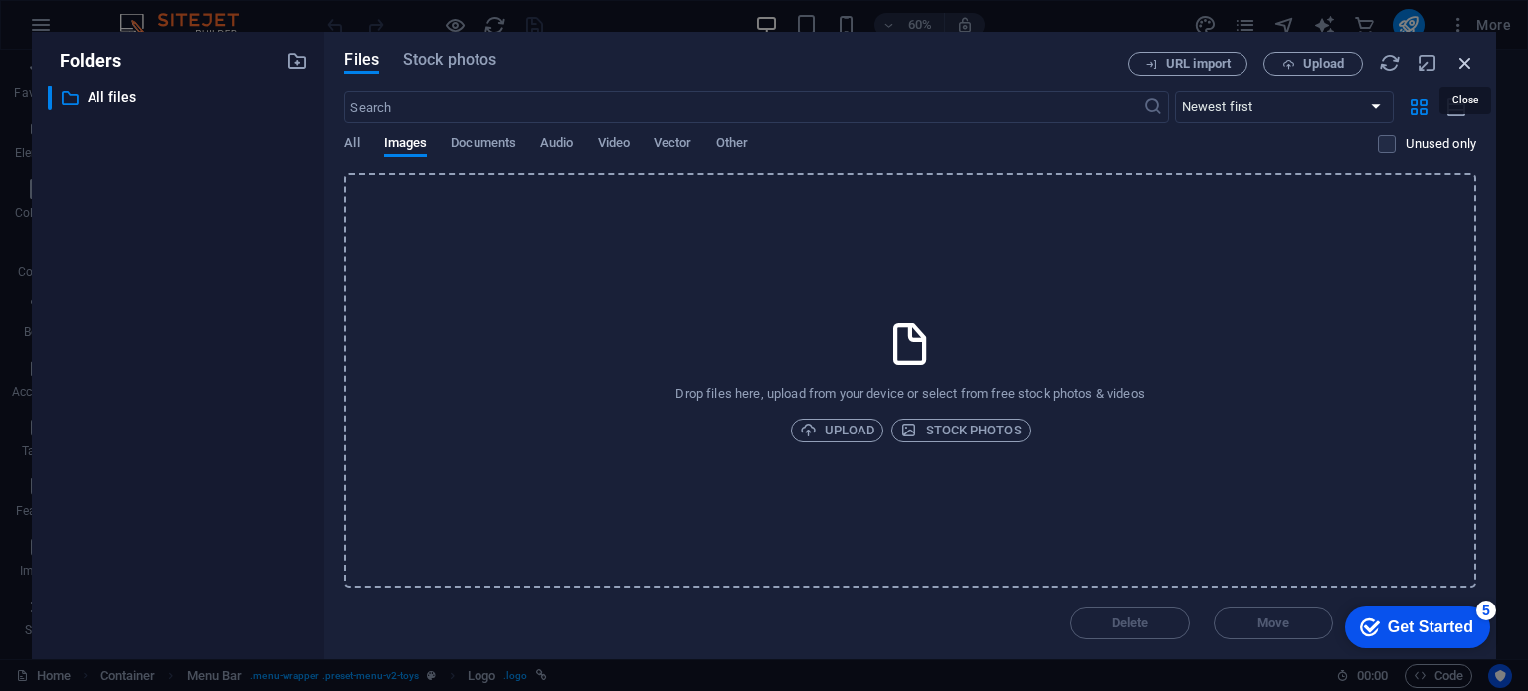
click at [1454, 59] on icon "button" at bounding box center [1465, 63] width 22 height 22
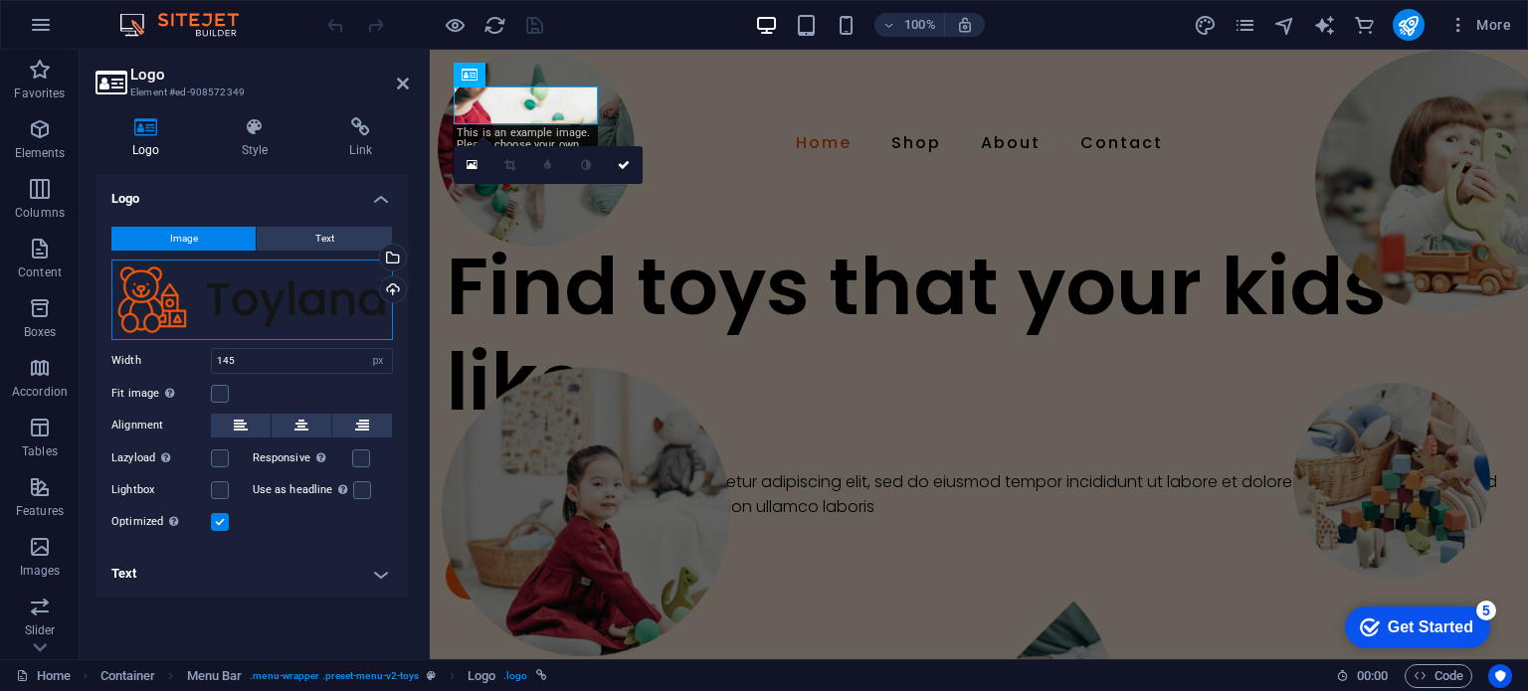
click at [284, 283] on div "Drag files here, click to choose files or select files from Files or our free s…" at bounding box center [251, 300] width 281 height 81
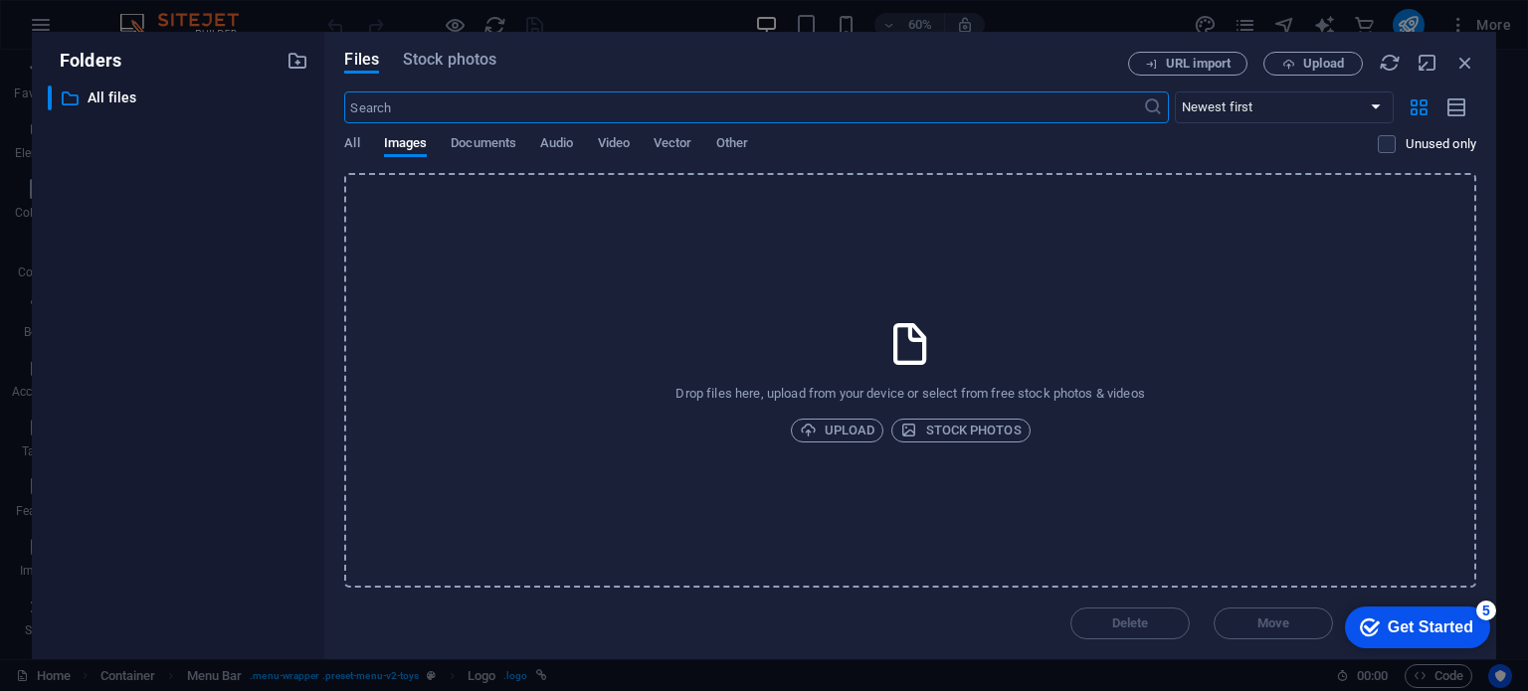
click at [1447, 54] on div "URL import Upload" at bounding box center [1302, 64] width 348 height 24
click at [1458, 57] on icon "button" at bounding box center [1465, 63] width 22 height 22
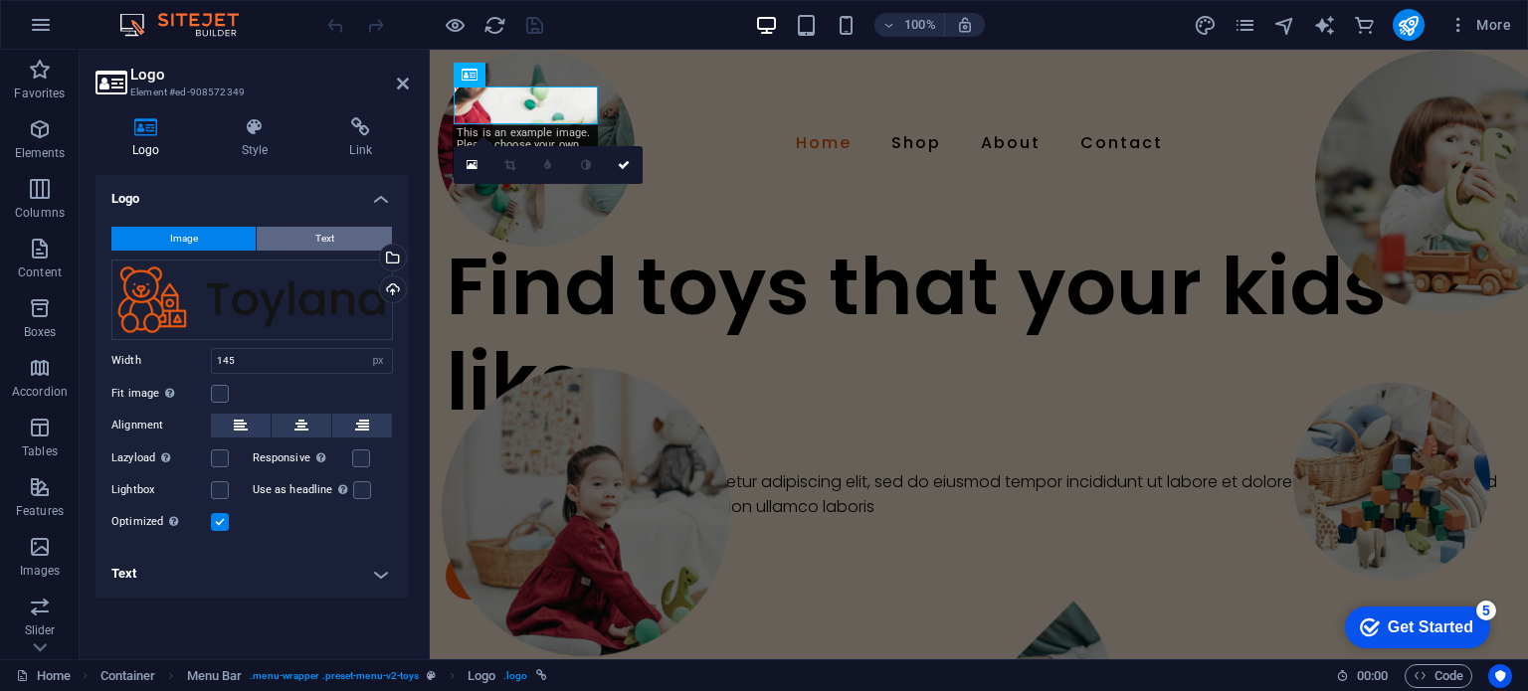
click at [341, 249] on button "Text" at bounding box center [324, 239] width 135 height 24
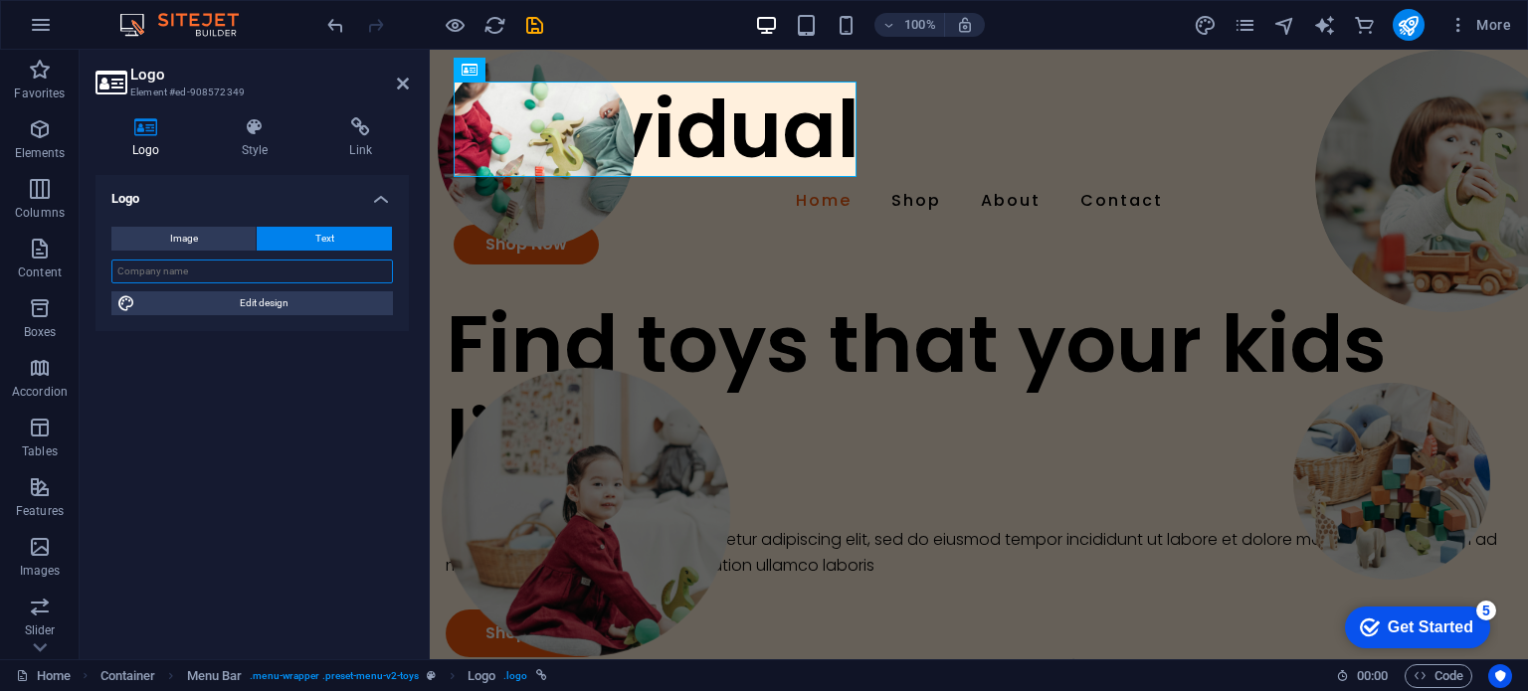
click at [315, 274] on input "text" at bounding box center [251, 272] width 281 height 24
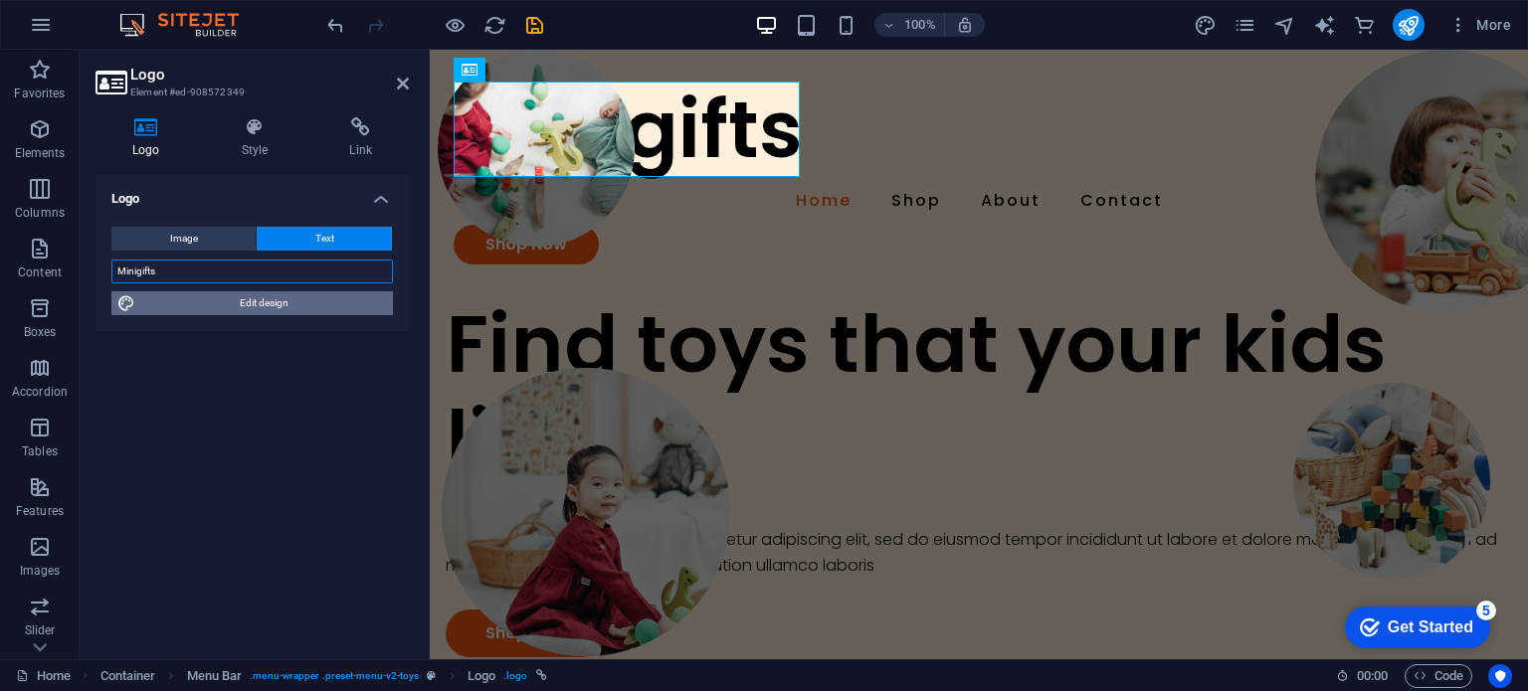
type input "Minigifts"
click at [278, 306] on span "Edit design" at bounding box center [264, 303] width 246 height 24
select select "px"
select select "300"
select select "px"
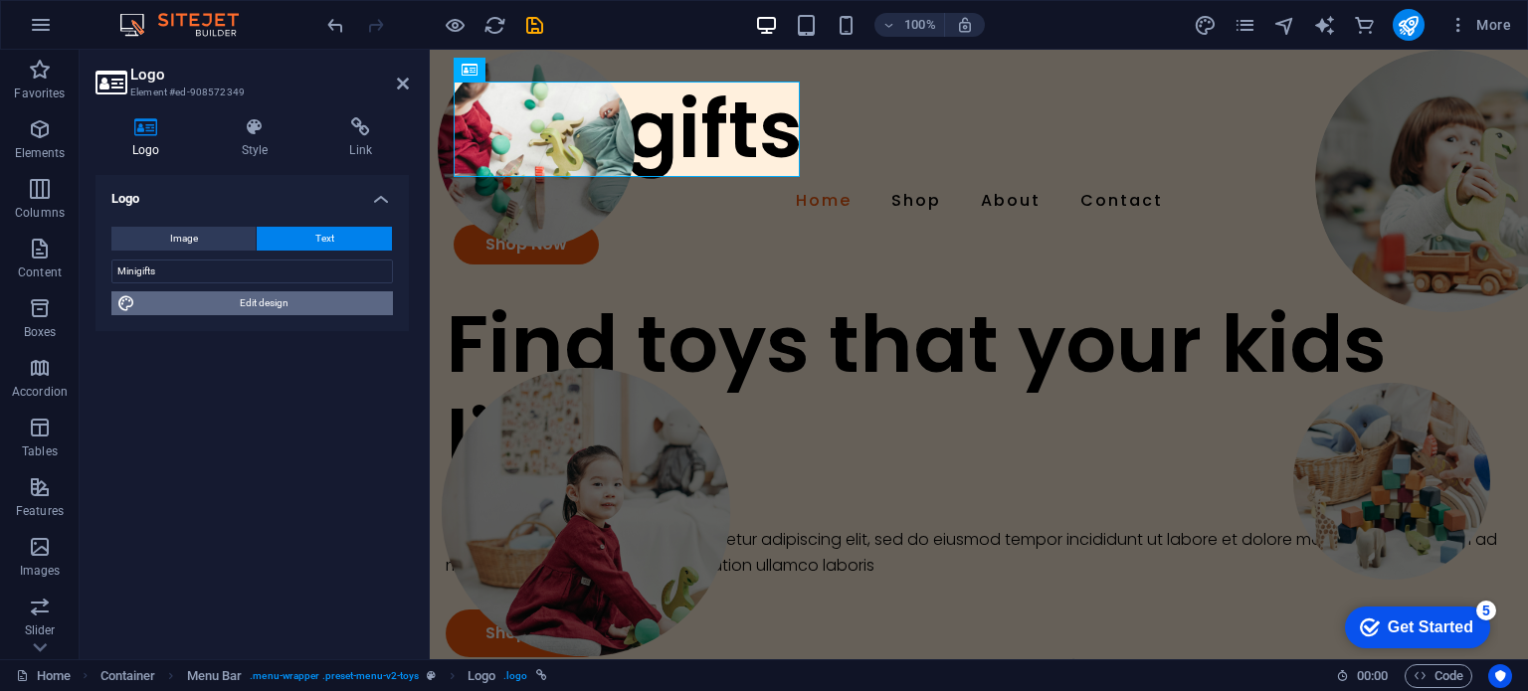
select select "px"
select select "600"
select select "px"
select select "rem"
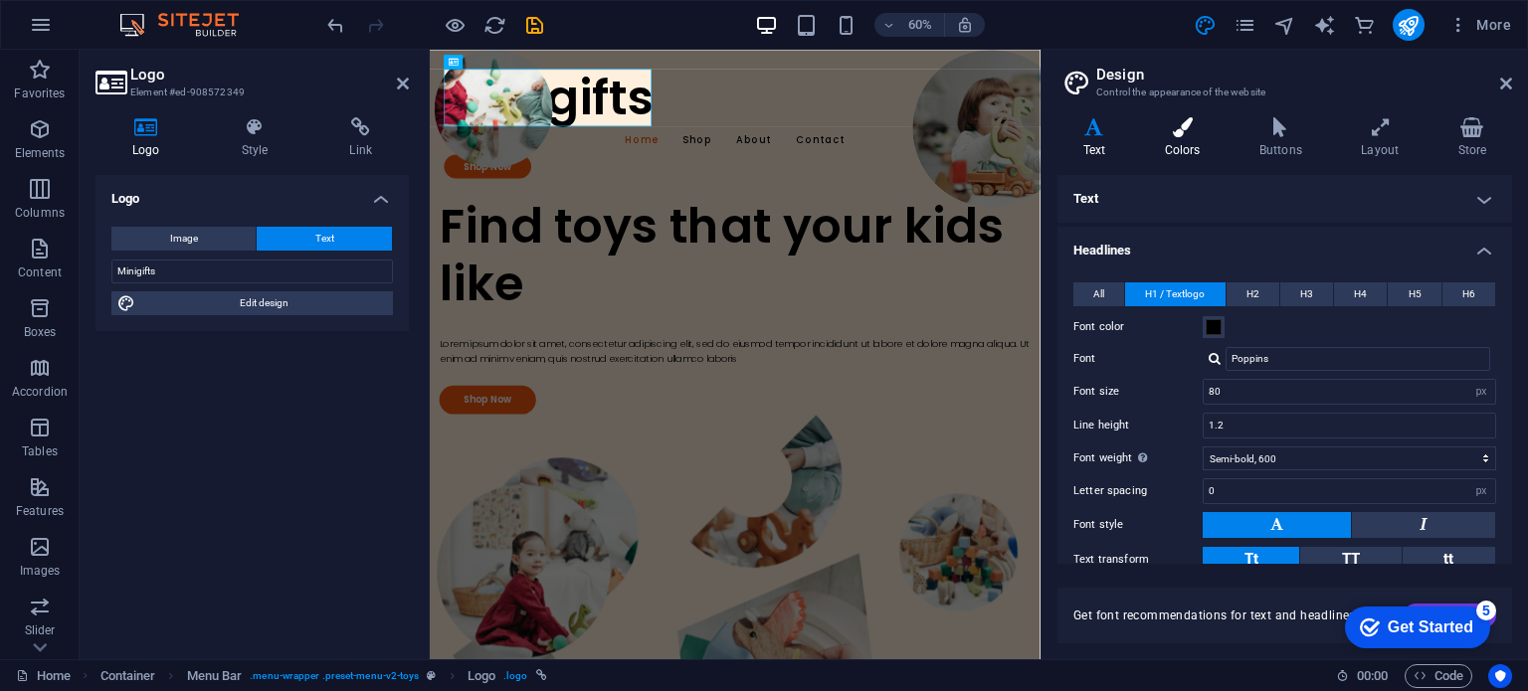
click at [1194, 135] on icon at bounding box center [1182, 127] width 87 height 20
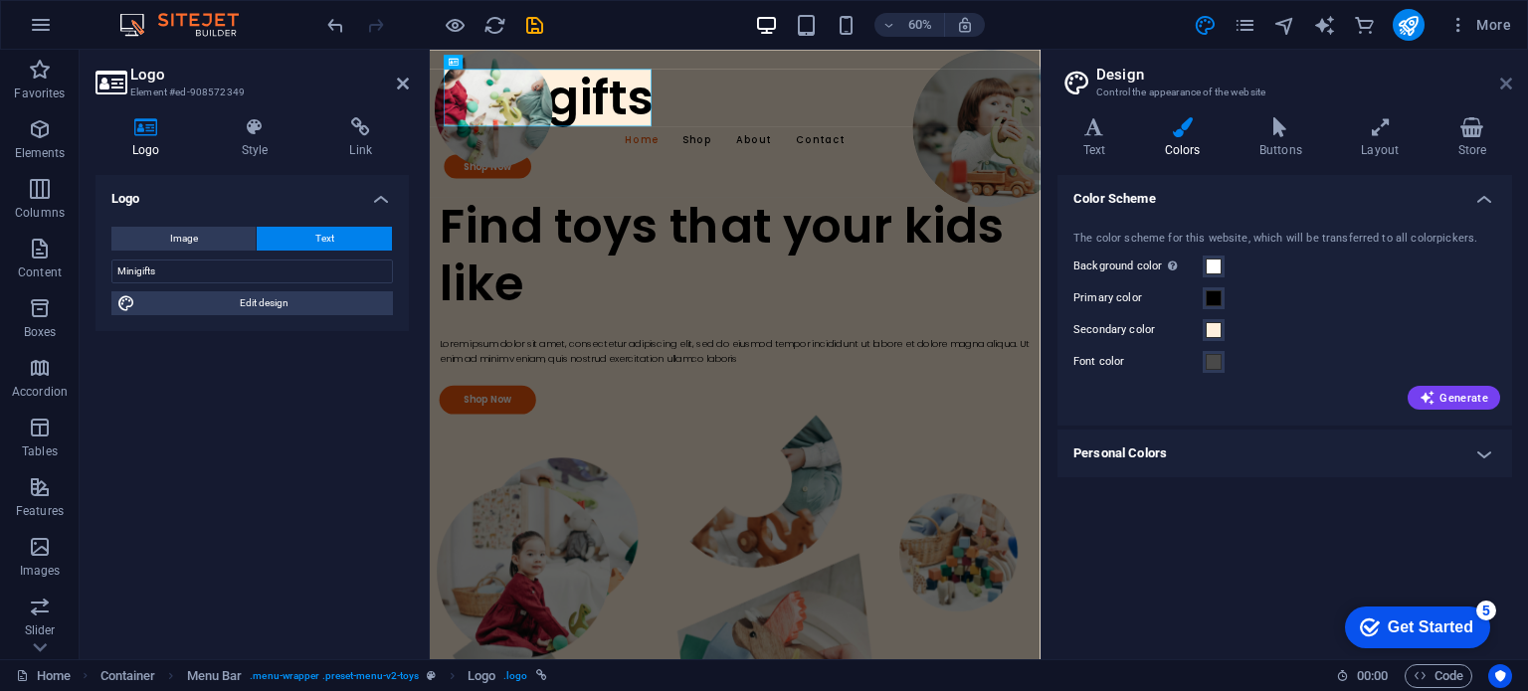
click at [1502, 76] on icon at bounding box center [1506, 84] width 12 height 16
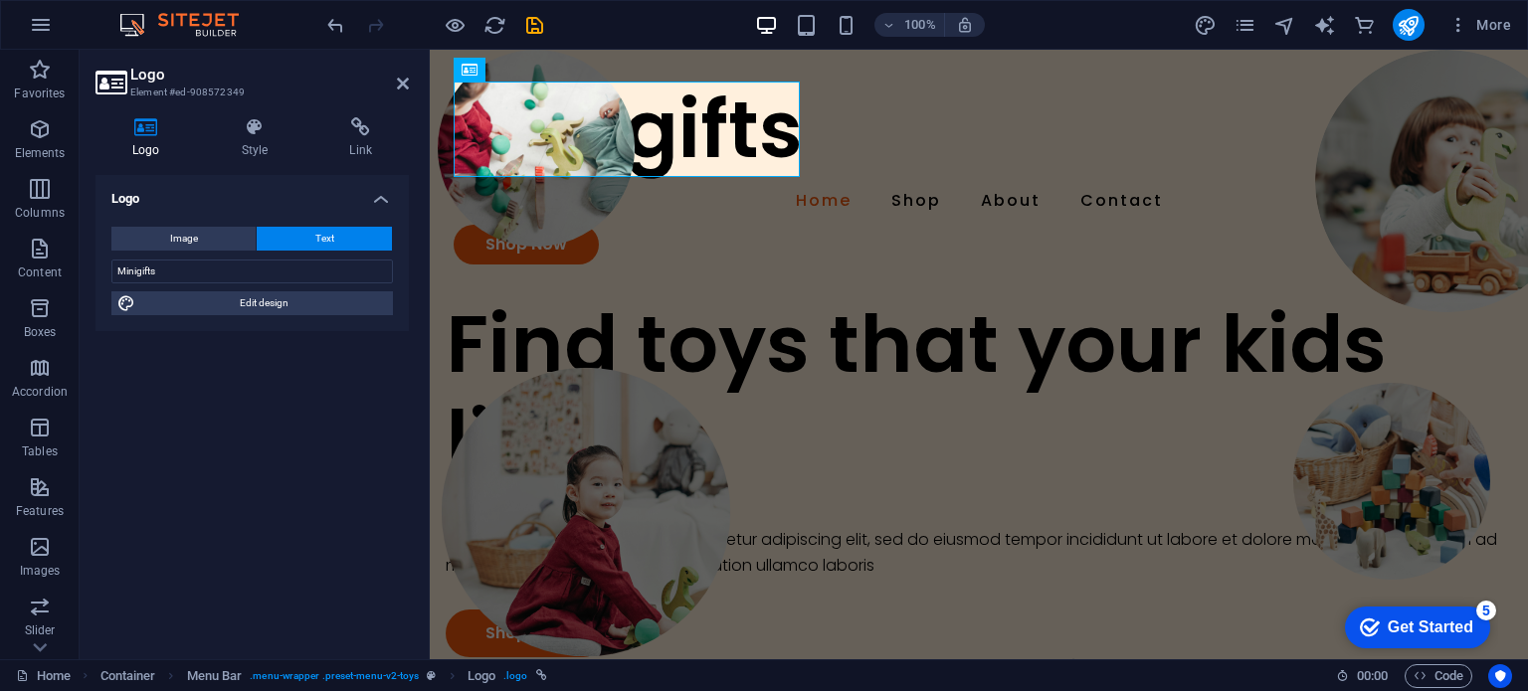
click at [365, 352] on div "Logo Image Text Drag files here, click to choose files or select files from Fil…" at bounding box center [251, 409] width 313 height 468
click at [62, 149] on p "Elements" at bounding box center [40, 153] width 51 height 16
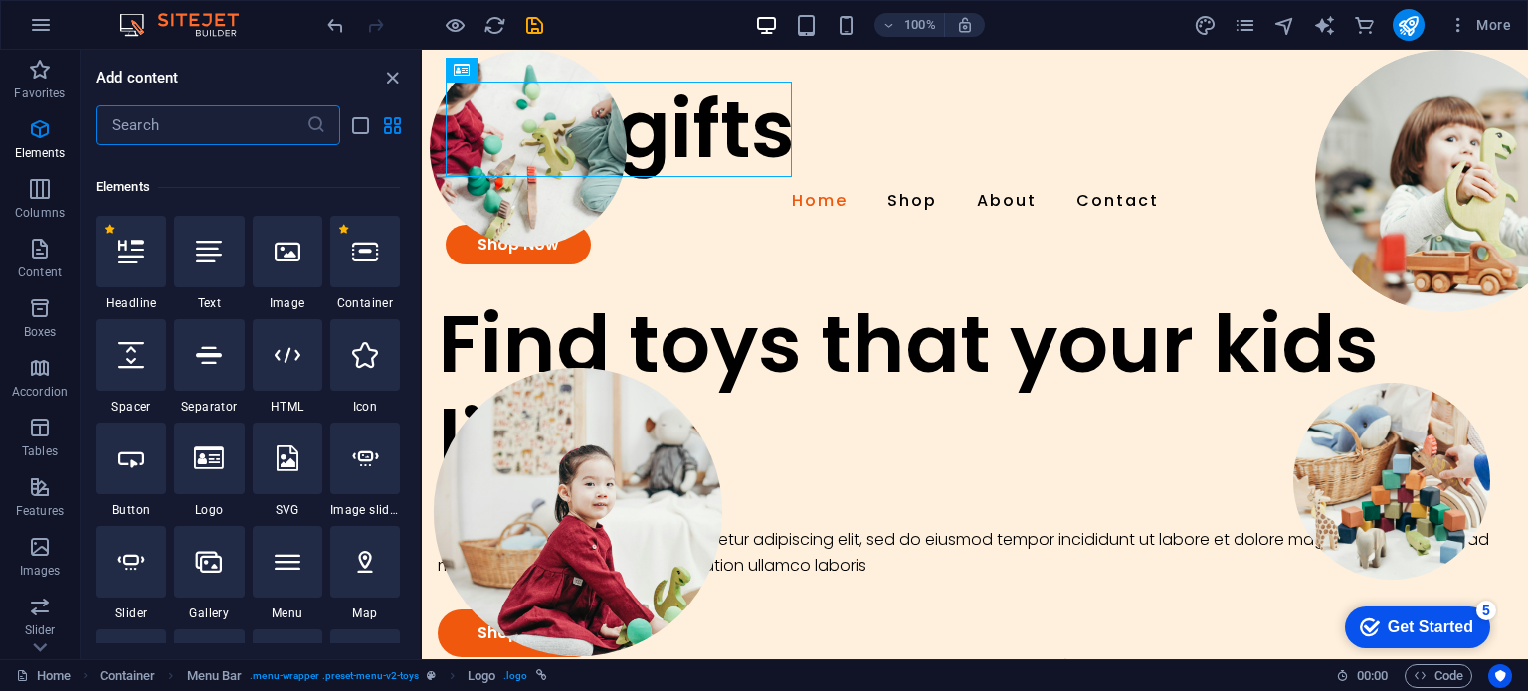
scroll to position [211, 0]
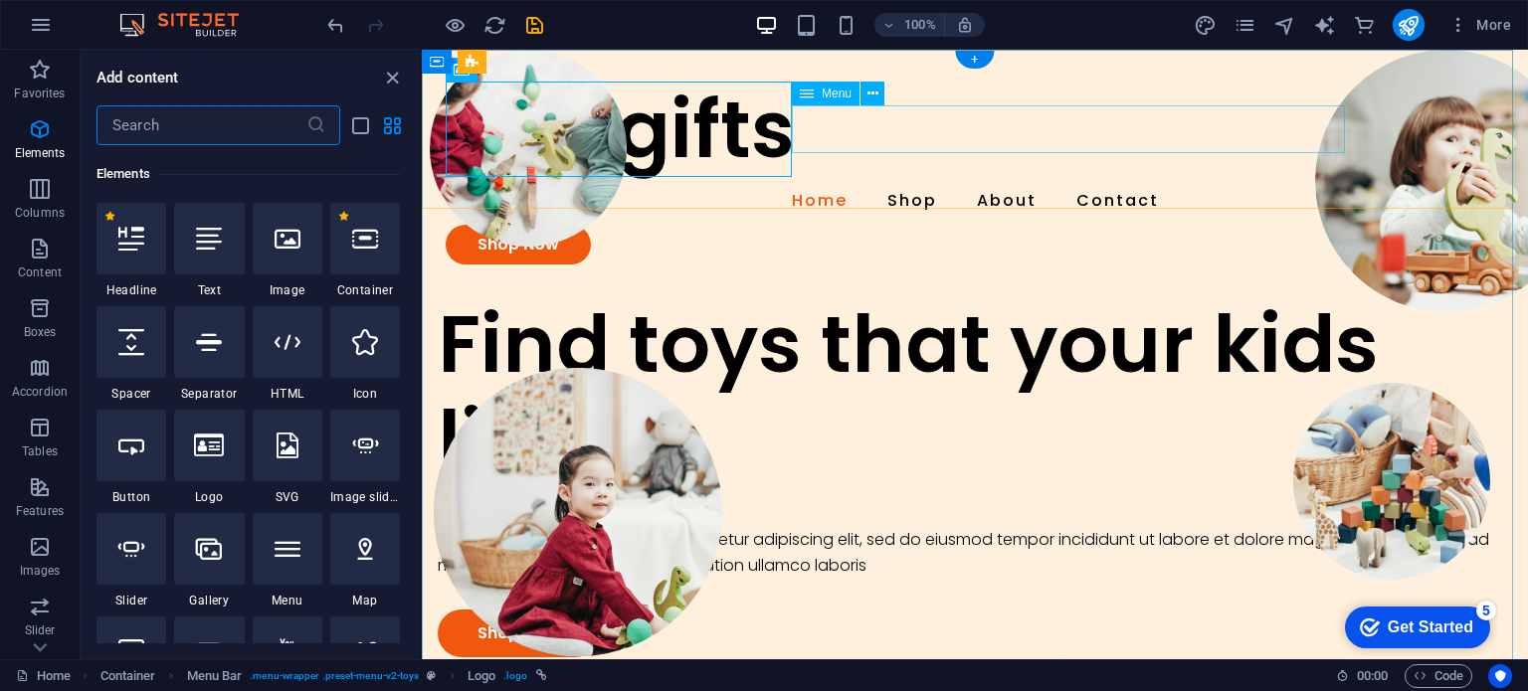
click at [1072, 177] on nav "Home Shop About Contact" at bounding box center [975, 201] width 1058 height 48
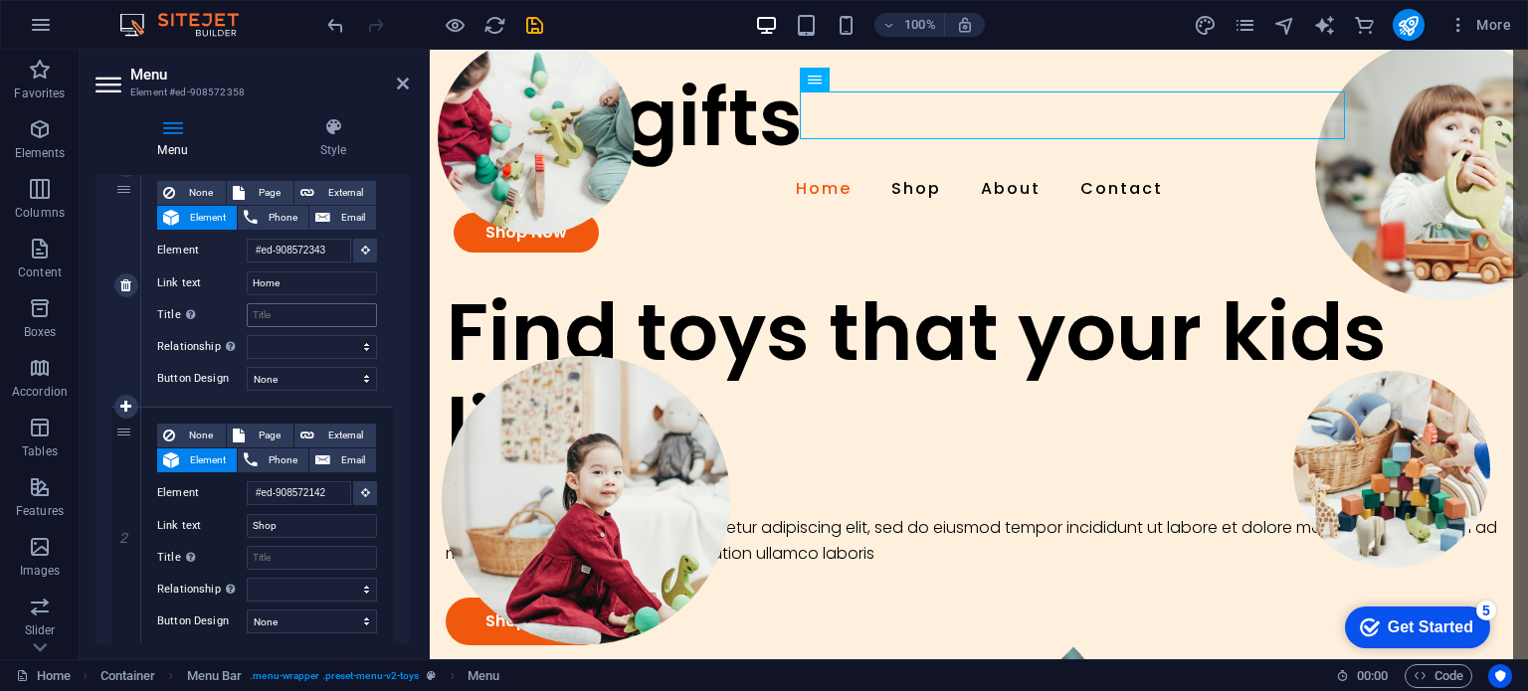
scroll to position [0, 0]
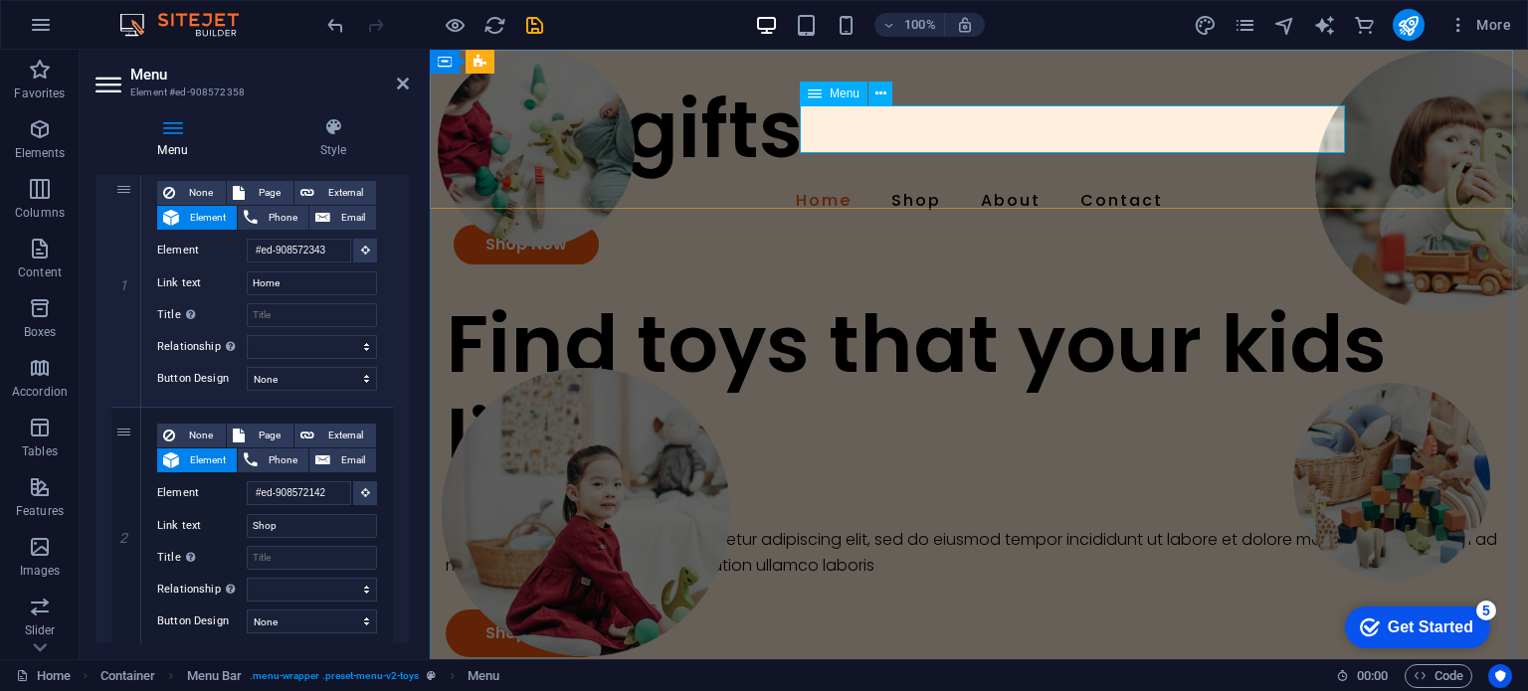
click at [1002, 177] on nav "Home Shop About Contact" at bounding box center [979, 201] width 1050 height 48
click at [1042, 177] on nav "Home Shop About Contact" at bounding box center [979, 201] width 1050 height 48
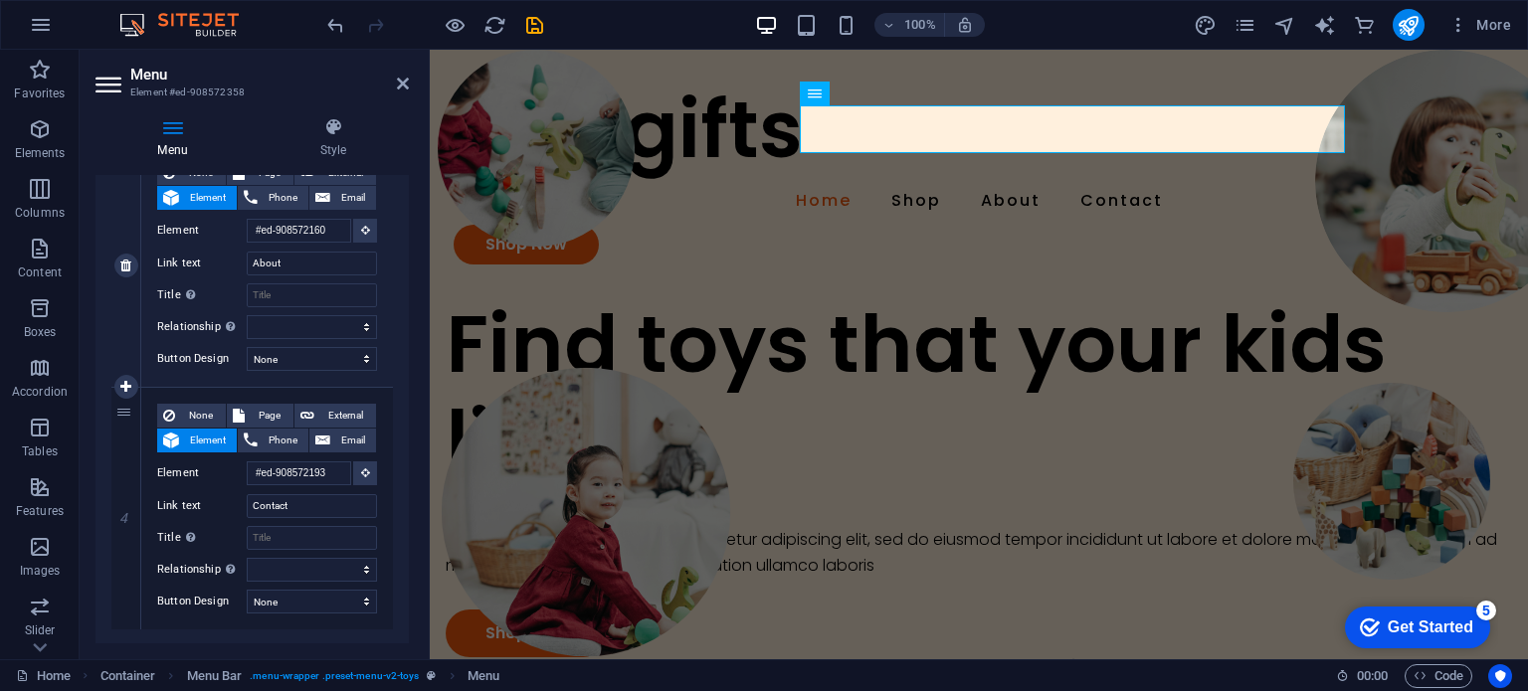
scroll to position [744, 0]
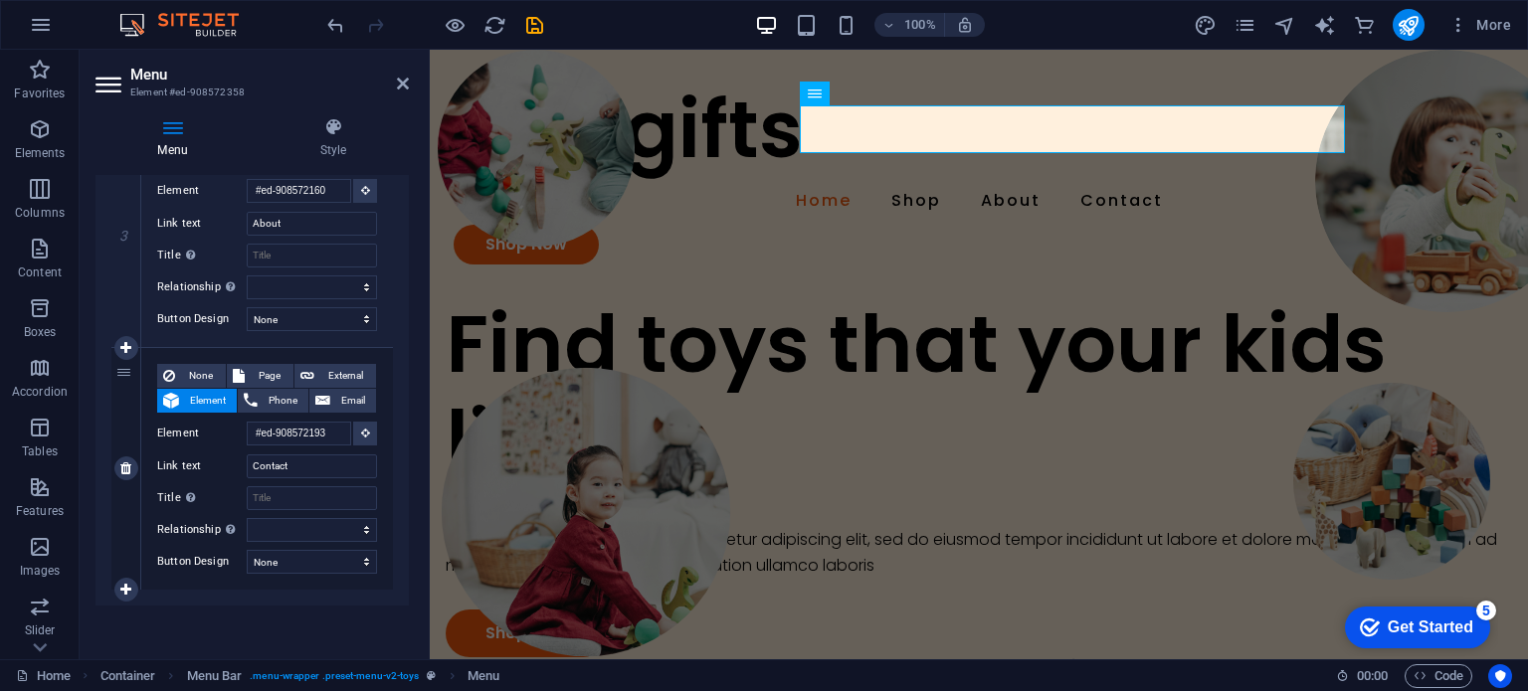
click at [132, 368] on div "4" at bounding box center [126, 469] width 30 height 242
select select
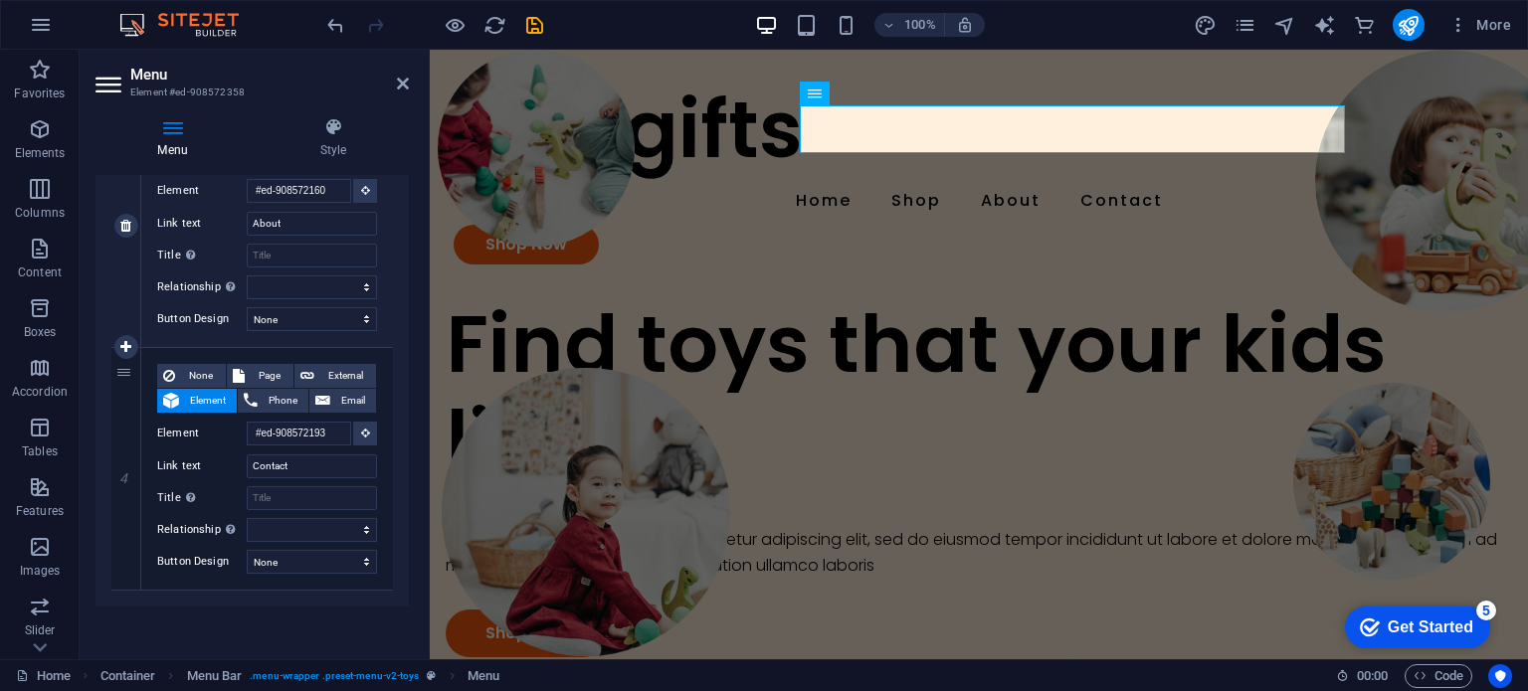
drag, startPoint x: 130, startPoint y: 368, endPoint x: 135, endPoint y: 209, distance: 159.2
click at [135, 209] on div "1 None Page External Element Phone Email Page Home Subpage Legal Notice Privacy…" at bounding box center [251, 105] width 281 height 971
select select
type input "#ed-908572193"
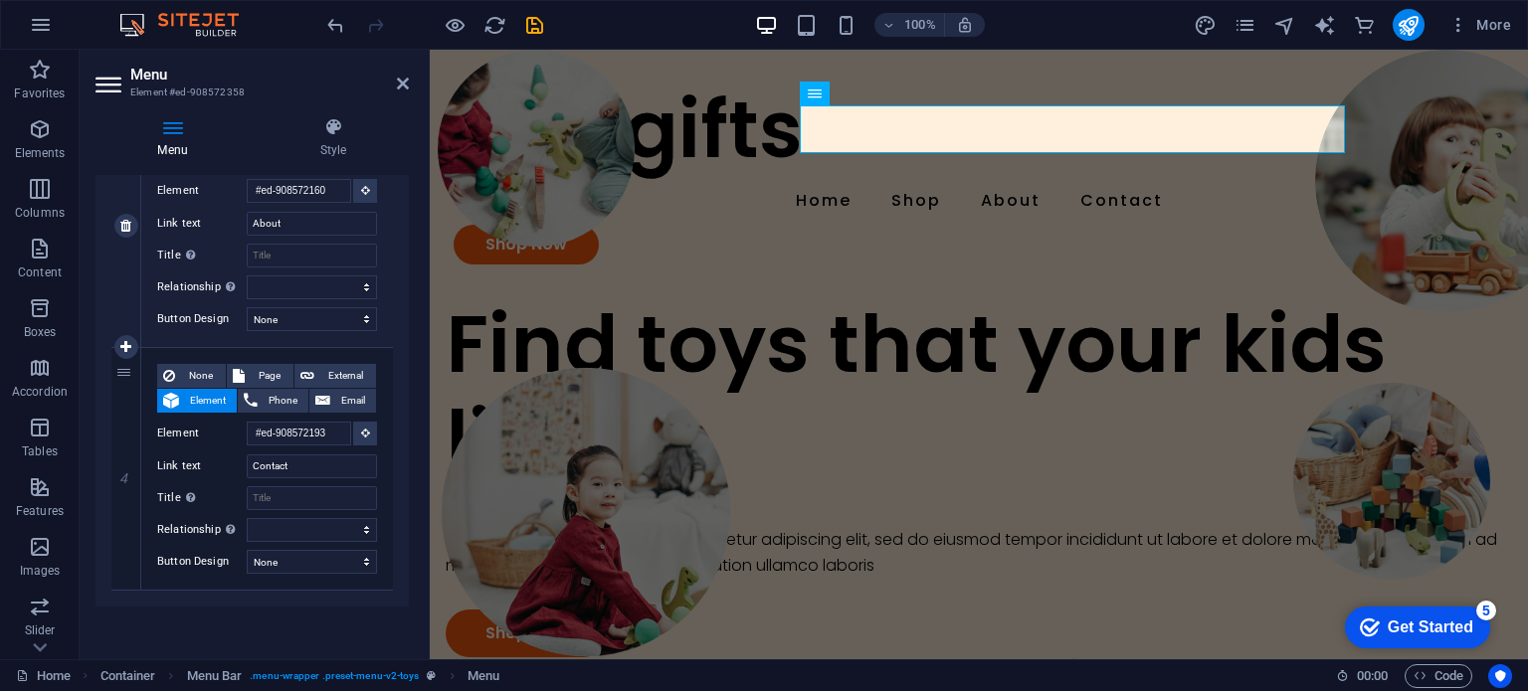
type input "Contact"
select select
type input "#ed-908572160"
type input "About"
select select
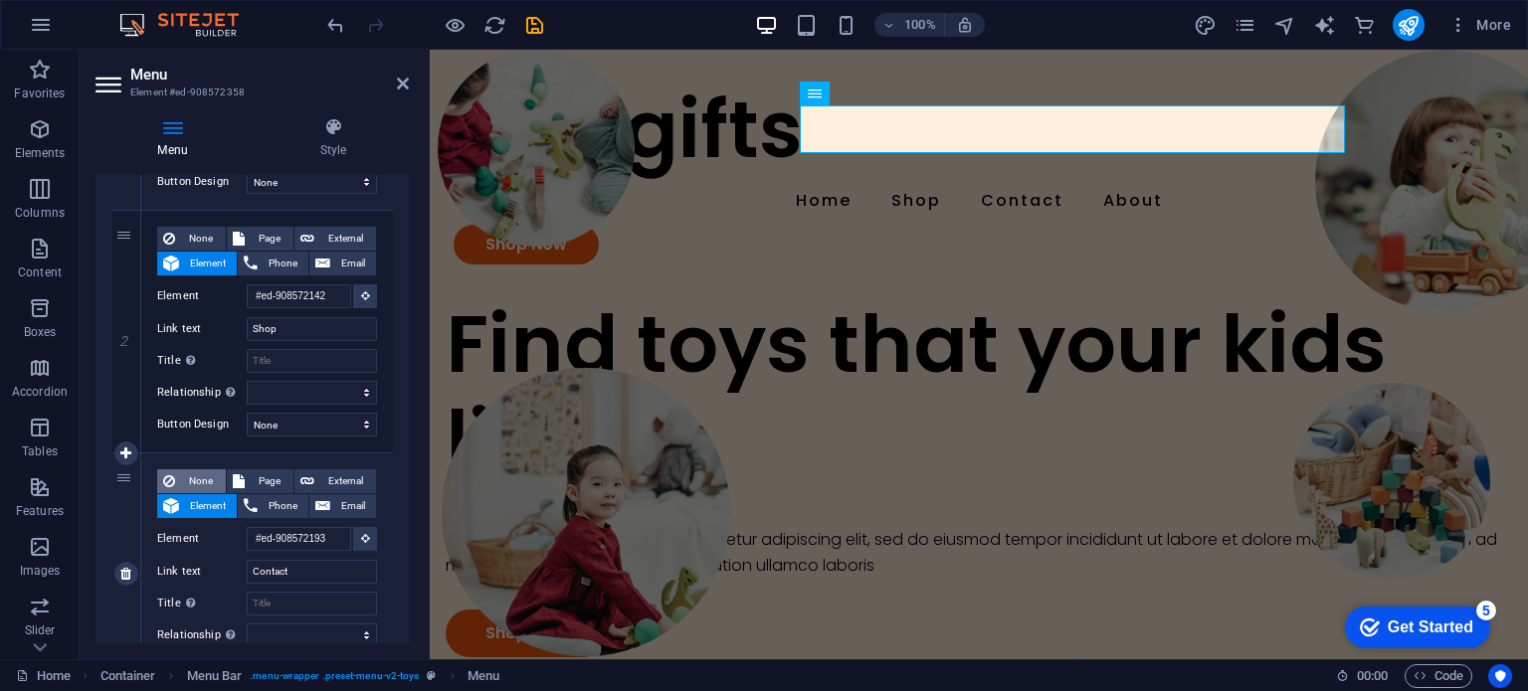
scroll to position [346, 0]
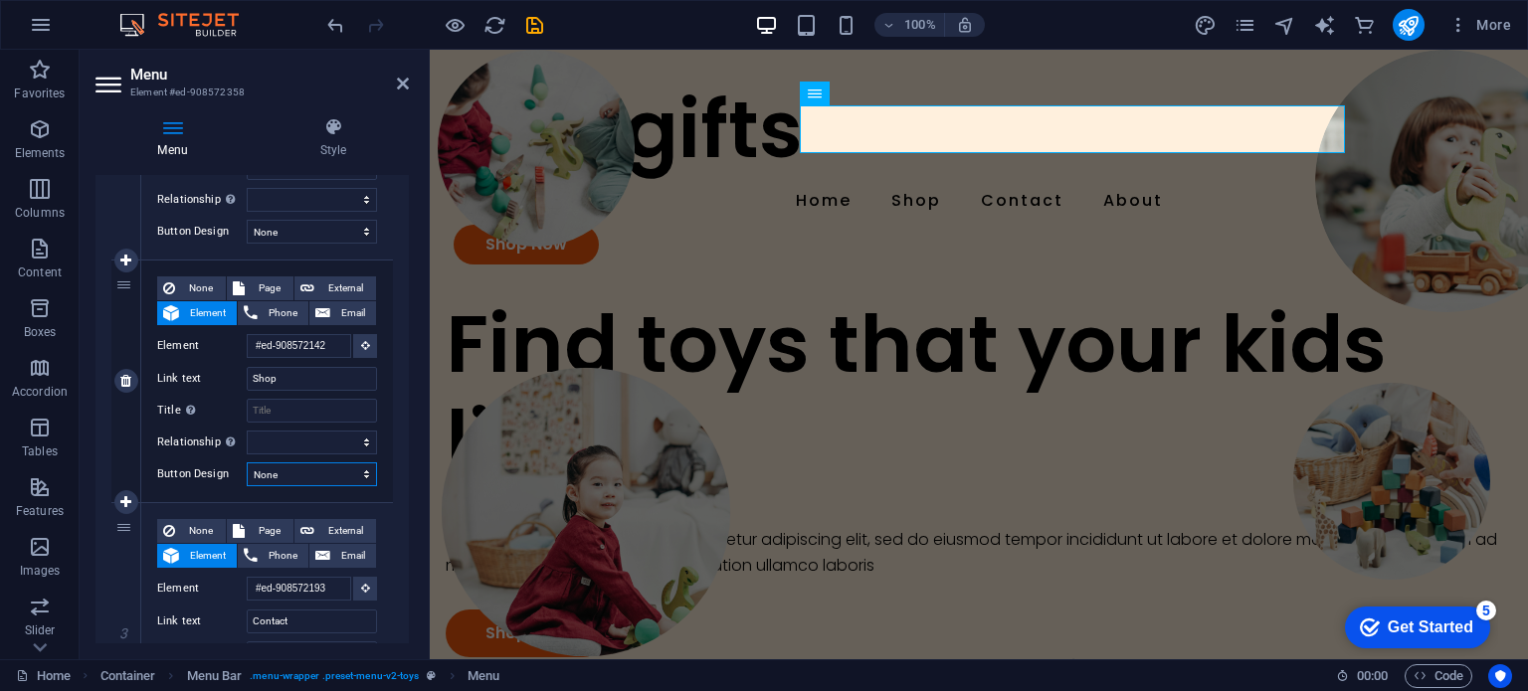
click at [354, 468] on select "None Default Primary Secondary" at bounding box center [312, 474] width 130 height 24
click at [378, 374] on div "None Page External Element Phone Email Page Home Subpage Legal Notice Privacy E…" at bounding box center [267, 382] width 252 height 242
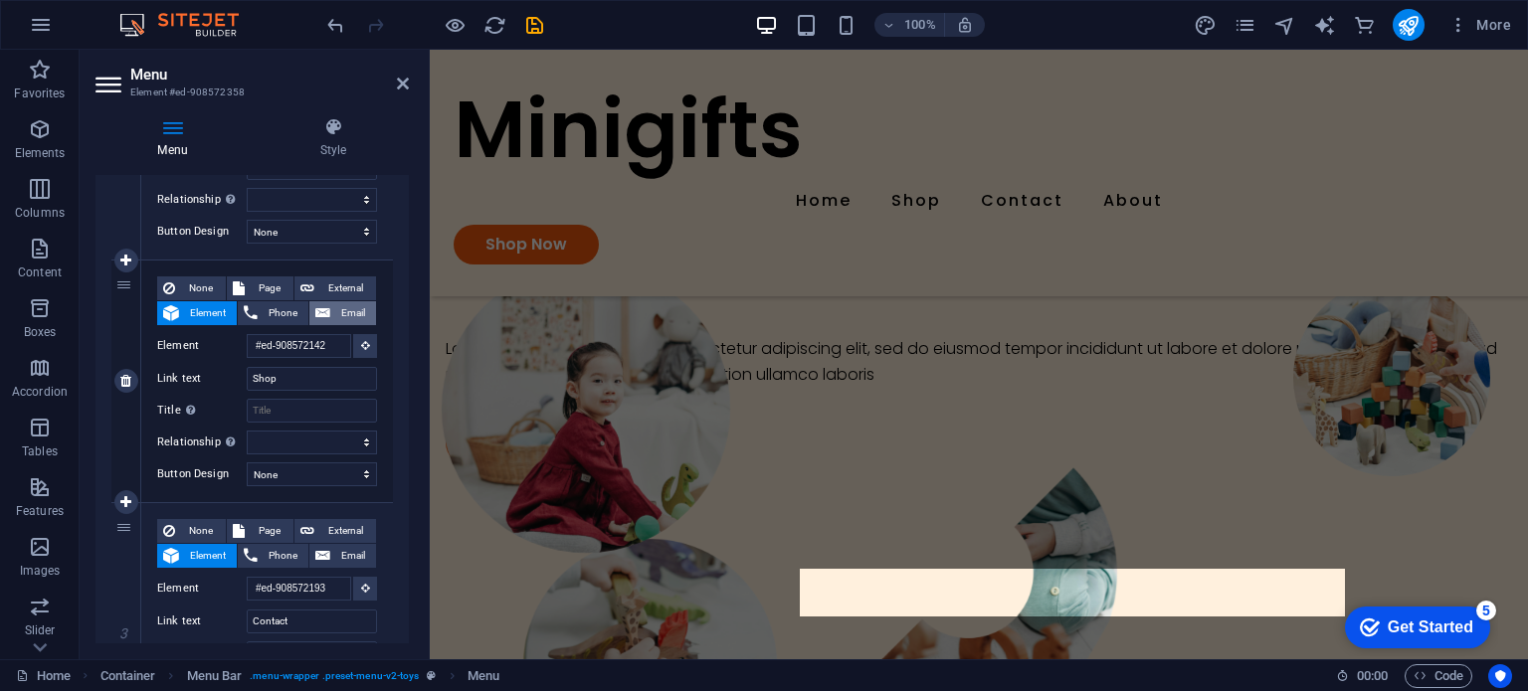
scroll to position [0, 0]
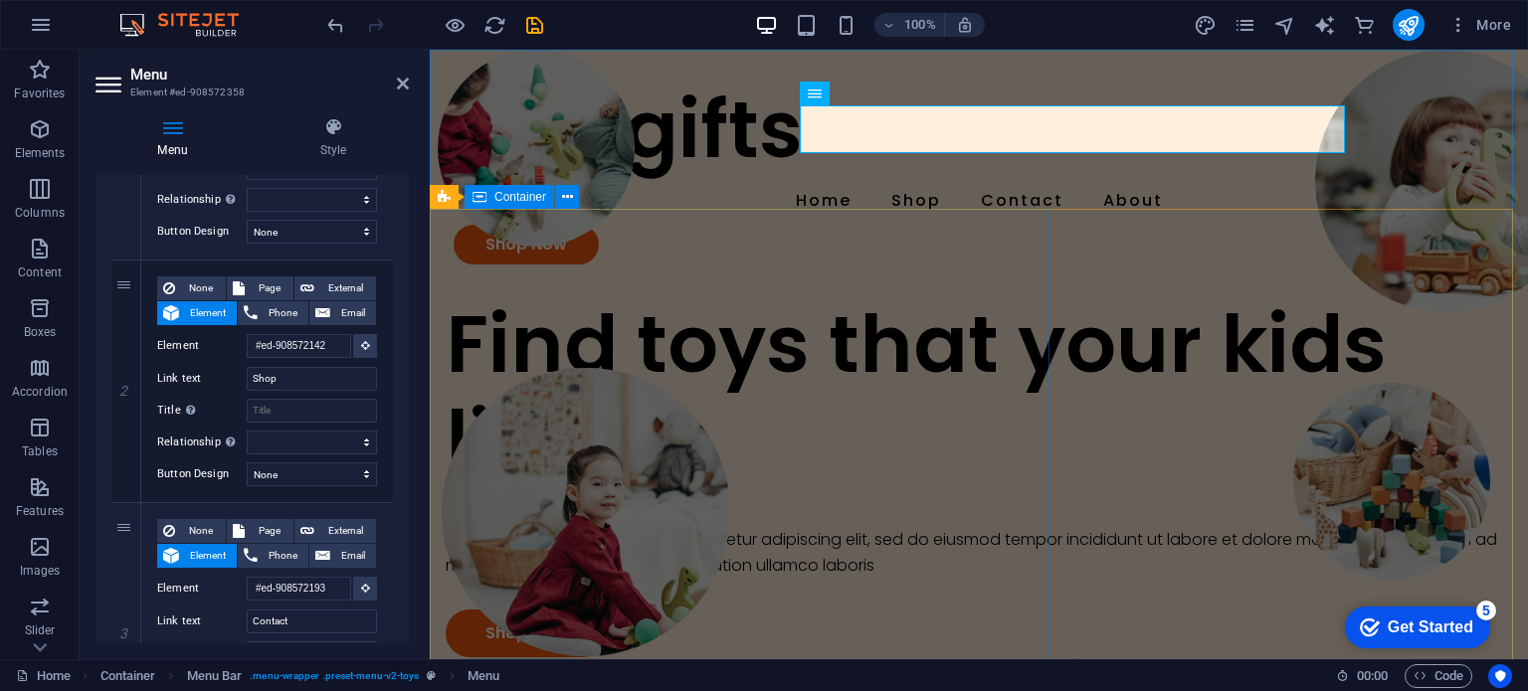
click at [936, 207] on div "Minigifts Home Shop Contact About Shop Now" at bounding box center [979, 173] width 1098 height 247
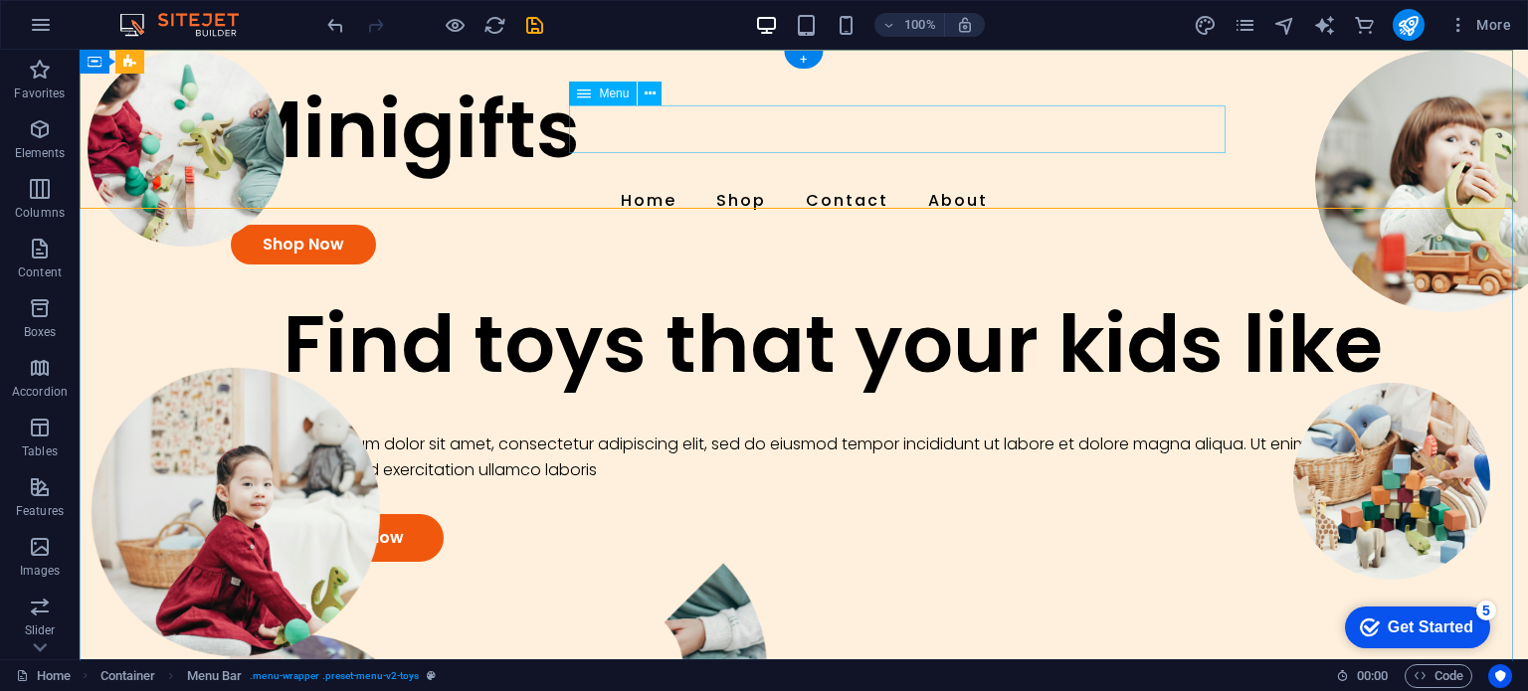
click at [837, 177] on nav "Home Shop Contact About" at bounding box center [804, 201] width 1146 height 48
click at [839, 177] on nav "Home Shop Contact About" at bounding box center [804, 201] width 1146 height 48
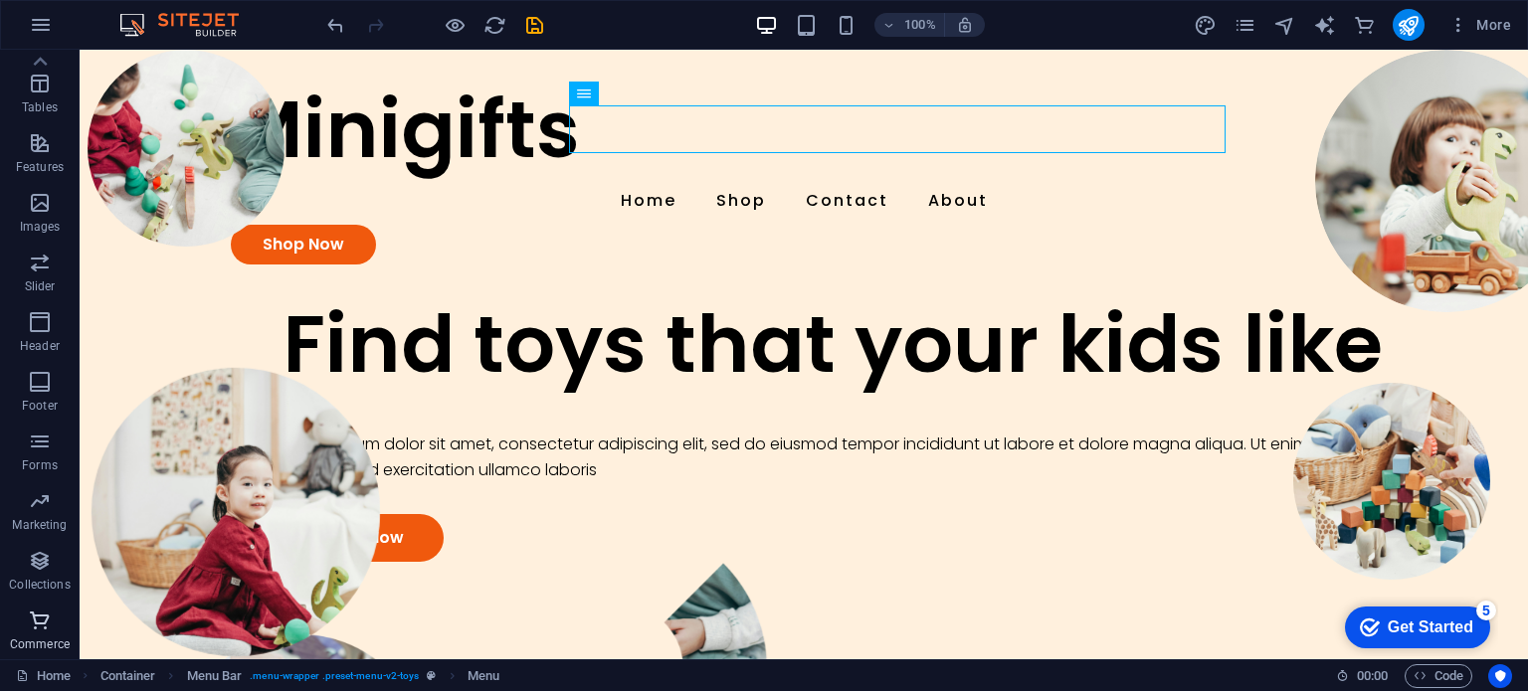
click at [52, 640] on p "Commerce" at bounding box center [40, 645] width 60 height 16
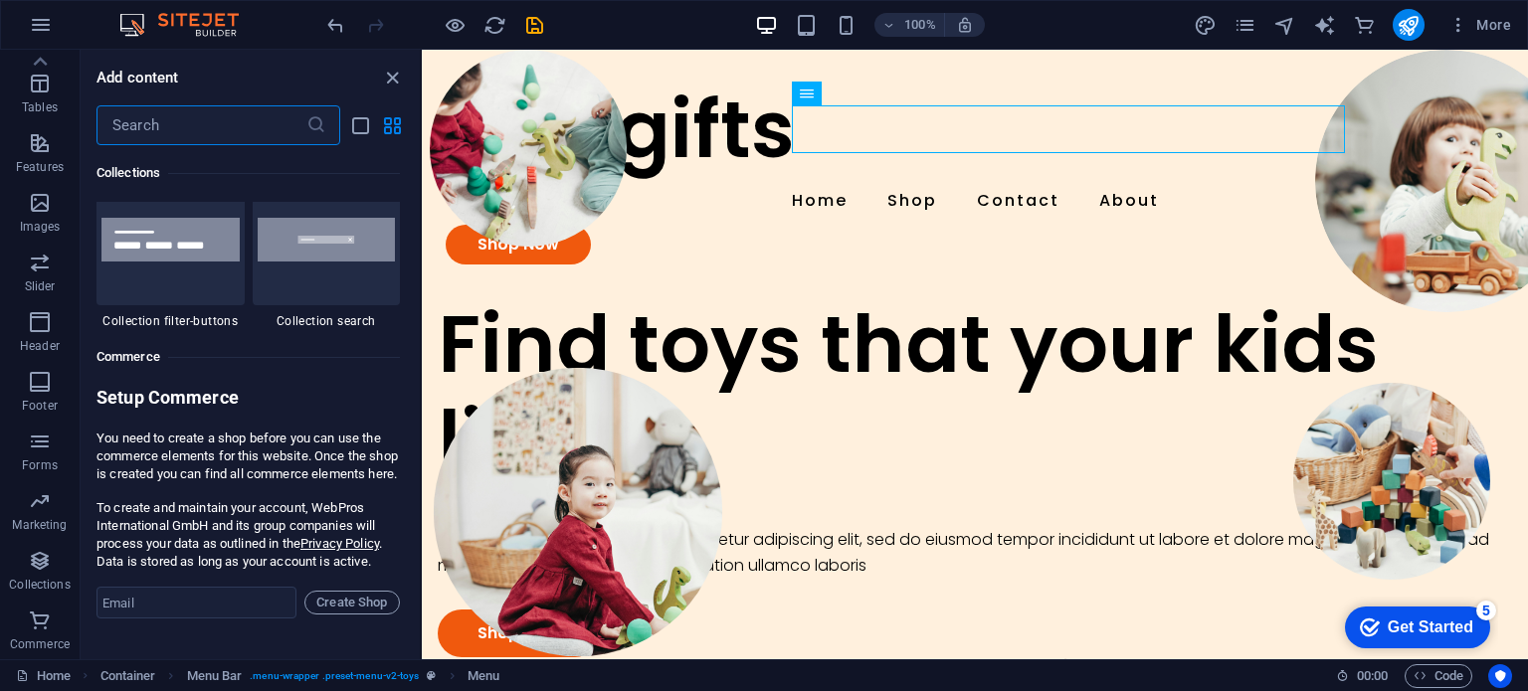
scroll to position [19167, 0]
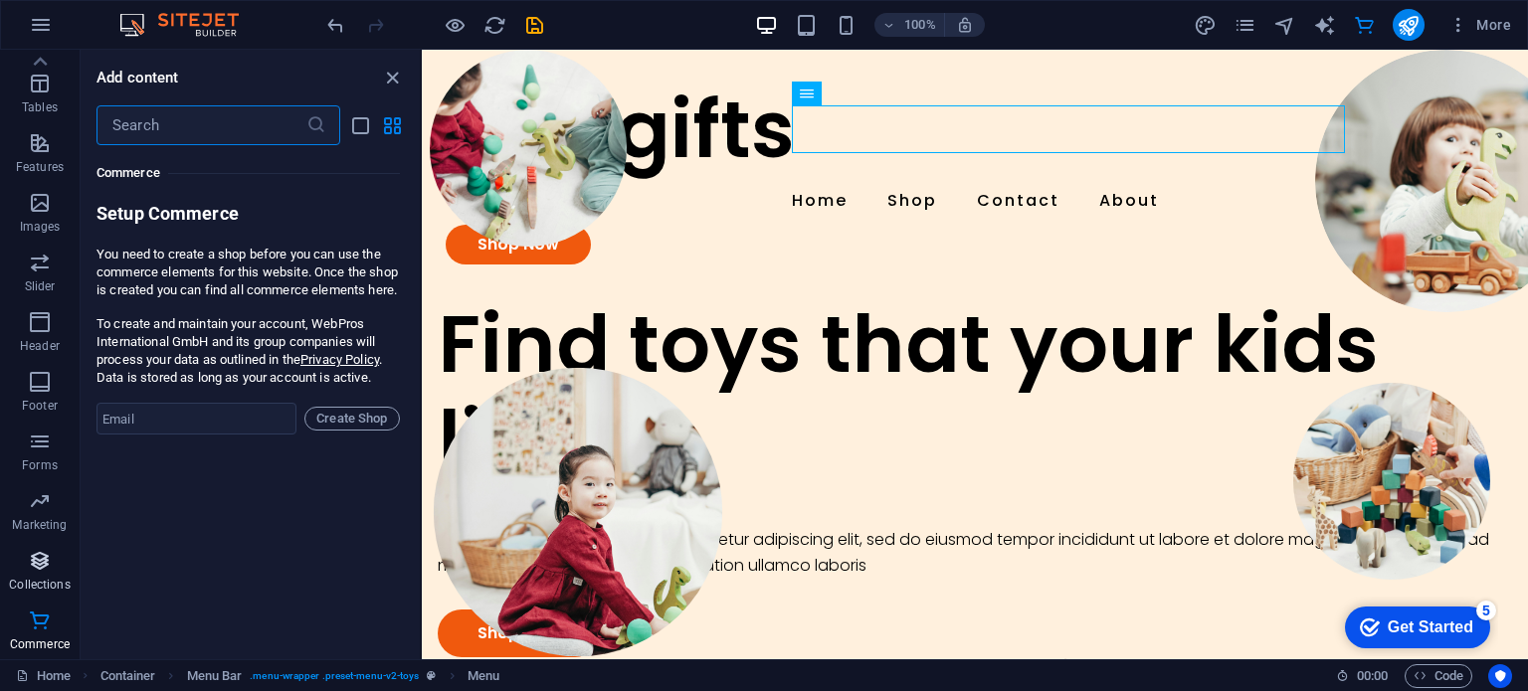
click at [22, 572] on span "Collections" at bounding box center [40, 573] width 80 height 48
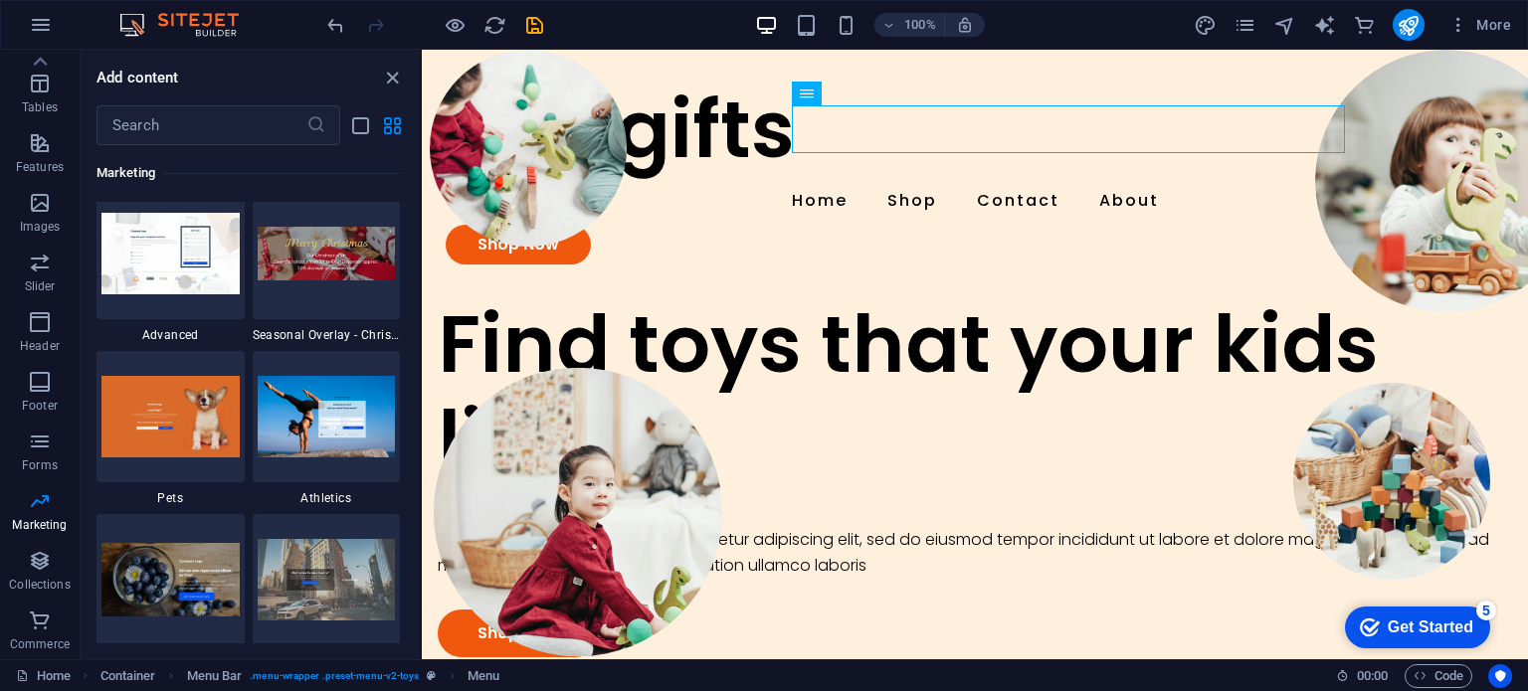
scroll to position [16815, 0]
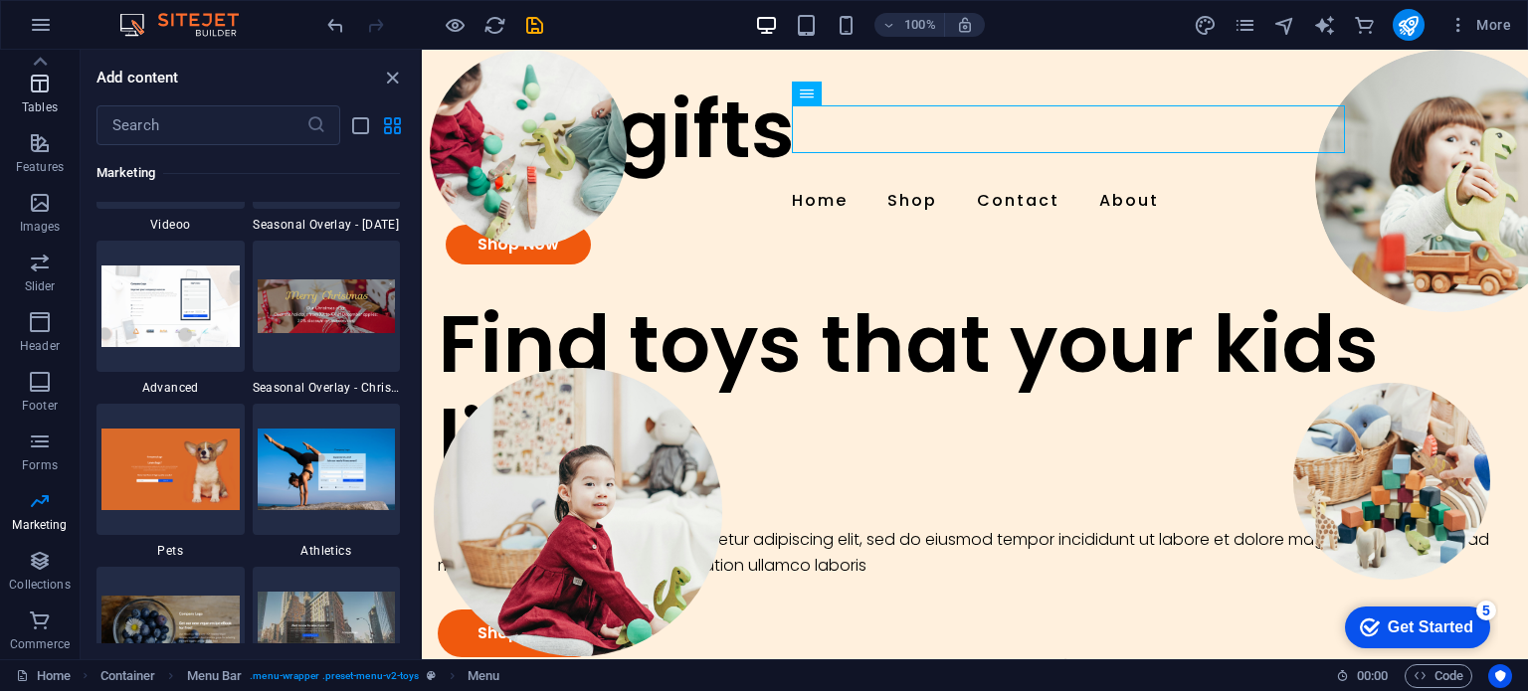
click at [38, 101] on p "Tables" at bounding box center [40, 107] width 36 height 16
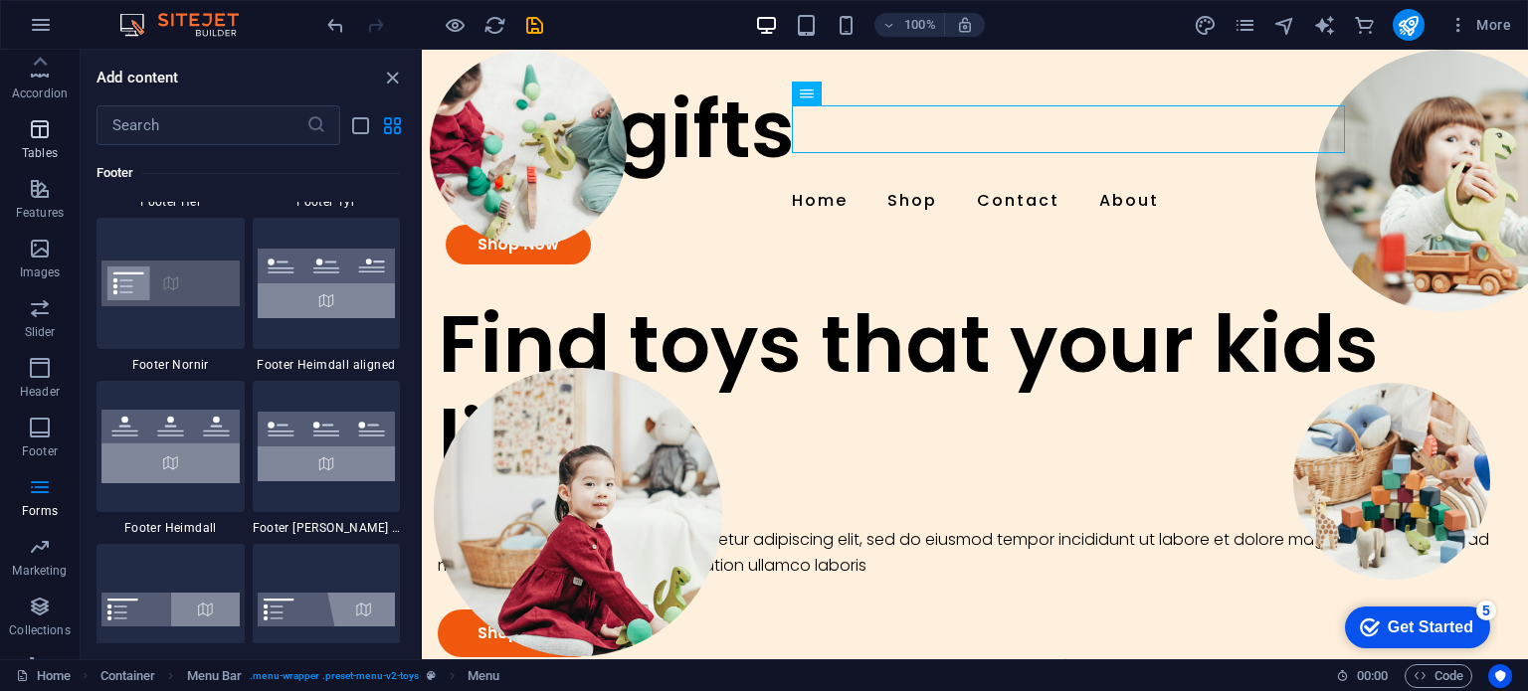
scroll to position [0, 0]
click at [44, 134] on icon "button" at bounding box center [40, 129] width 24 height 24
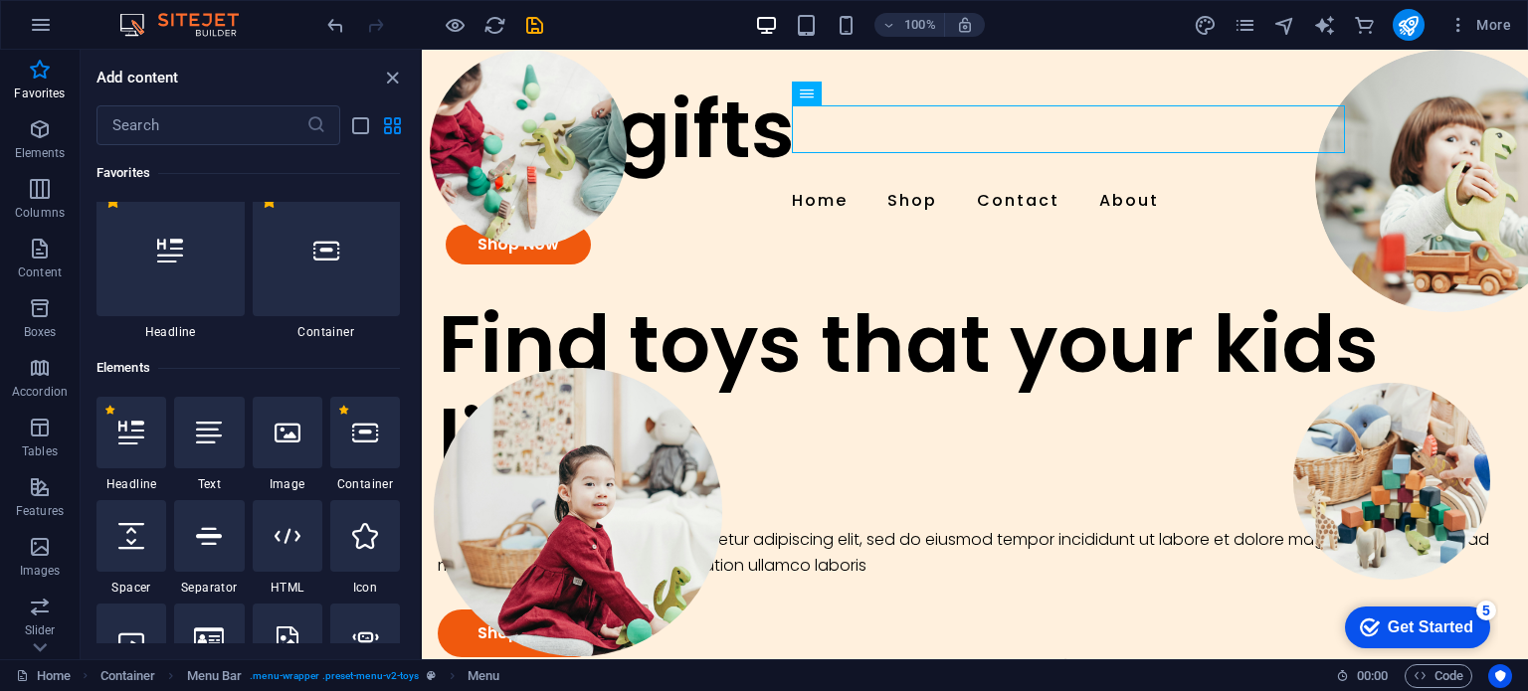
scroll to position [13, 0]
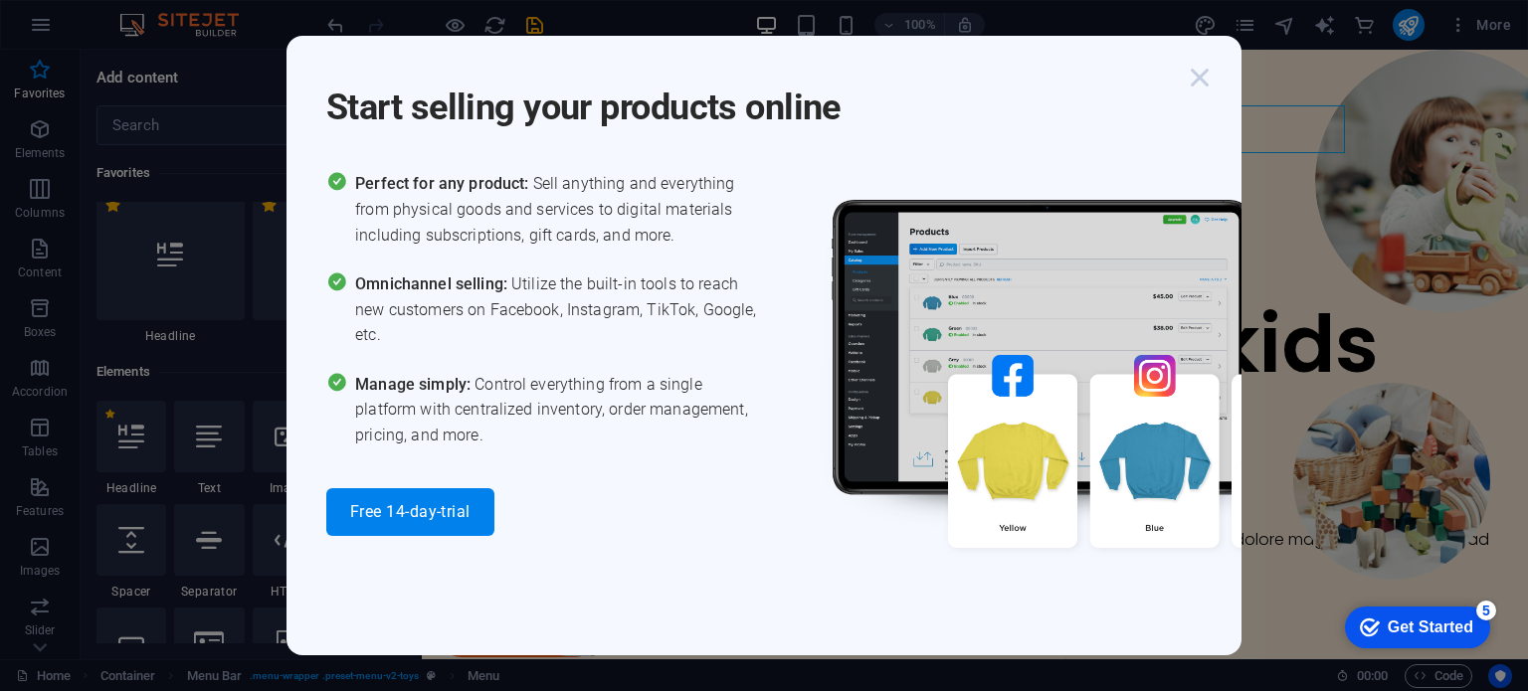
click at [1198, 71] on icon "button" at bounding box center [1200, 78] width 36 height 36
